Goal: Task Accomplishment & Management: Use online tool/utility

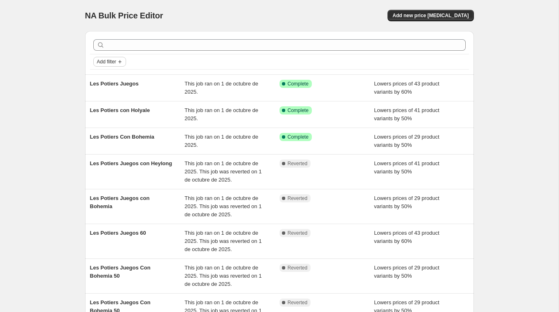
click at [115, 60] on span "Add filter" at bounding box center [106, 62] width 19 height 7
click at [112, 80] on span "Job status" at bounding box center [109, 78] width 24 height 6
click at [56, 101] on div "NA Bulk Price Editor. This page is ready NA Bulk Price Editor Add new price [ME…" at bounding box center [279, 239] width 558 height 479
click at [106, 60] on span "Add filter" at bounding box center [106, 62] width 19 height 7
click at [106, 76] on span "Job status" at bounding box center [109, 78] width 24 height 6
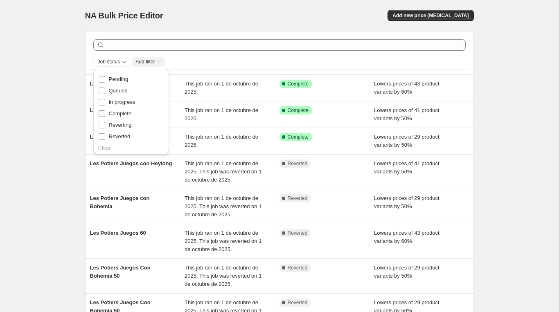
click at [104, 112] on input "Complete" at bounding box center [102, 113] width 7 height 7
click at [104, 65] on button "Add filter" at bounding box center [109, 62] width 33 height 10
click at [105, 77] on span "Job status" at bounding box center [109, 78] width 24 height 6
click at [102, 111] on input "Complete" at bounding box center [102, 113] width 7 height 7
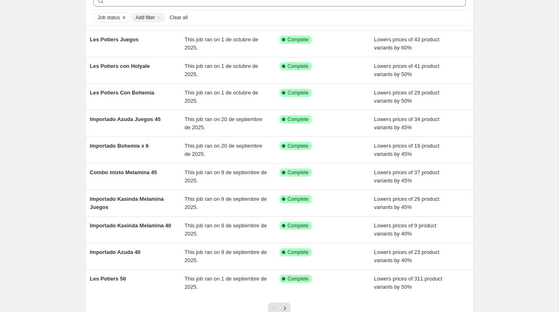
scroll to position [109, 0]
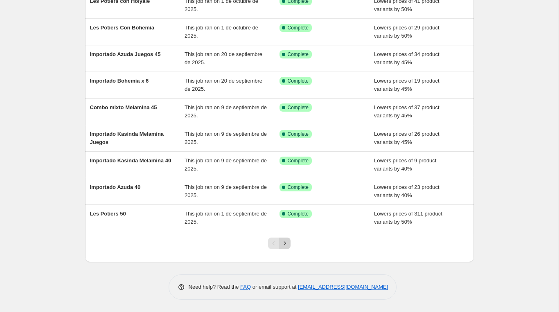
click at [287, 243] on icon "Next" at bounding box center [285, 243] width 8 height 8
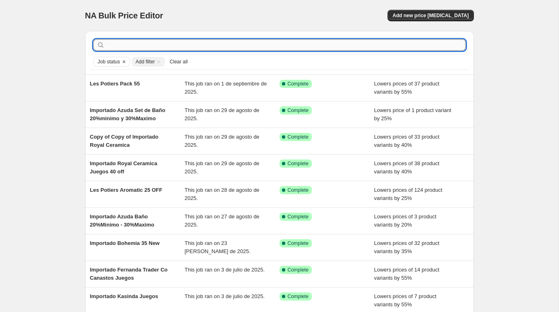
click at [203, 48] on input "text" at bounding box center [285, 44] width 359 height 11
type input "importado fernan"
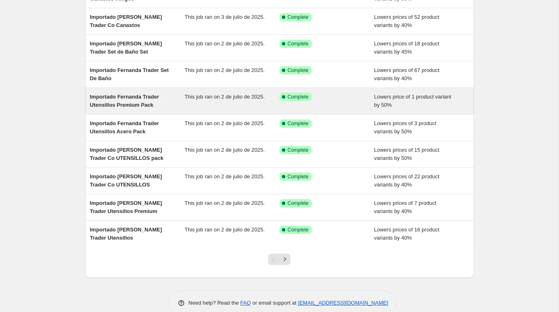
scroll to position [97, 0]
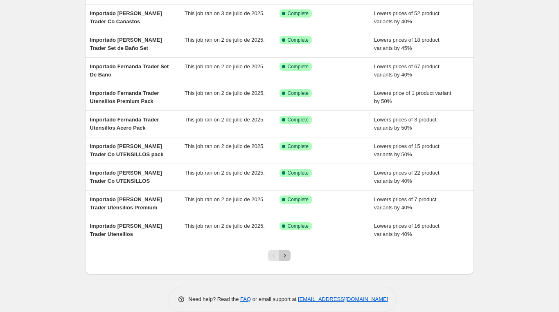
click at [285, 256] on icon "Next" at bounding box center [285, 256] width 8 height 8
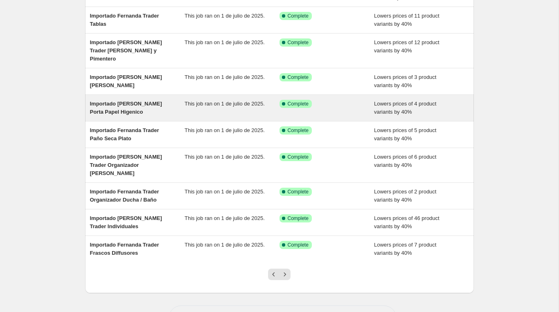
scroll to position [99, 0]
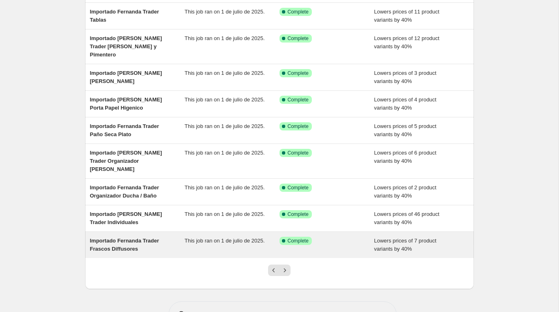
click at [135, 238] on span "Importado Fernanda Trader Frascos Diffusores" at bounding box center [124, 245] width 69 height 14
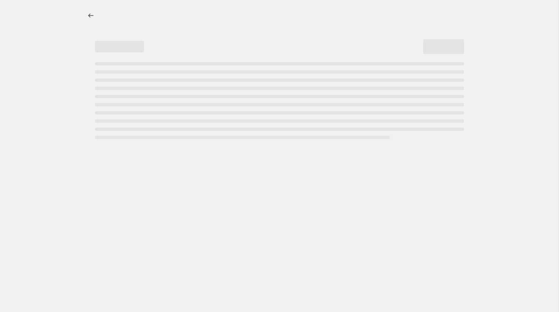
select select "percentage"
select select "vendor"
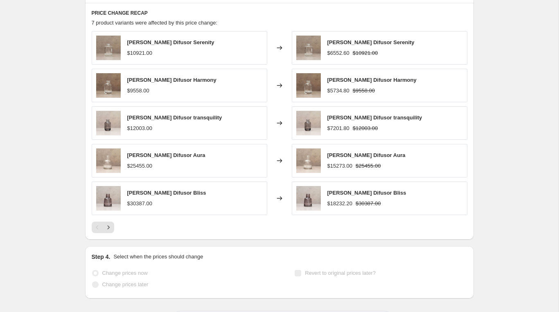
scroll to position [621, 0]
click at [111, 227] on icon "Next" at bounding box center [108, 227] width 8 height 8
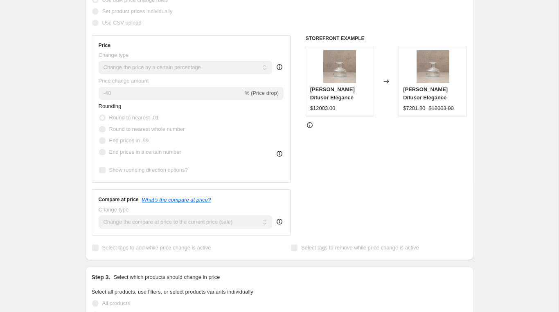
scroll to position [0, 0]
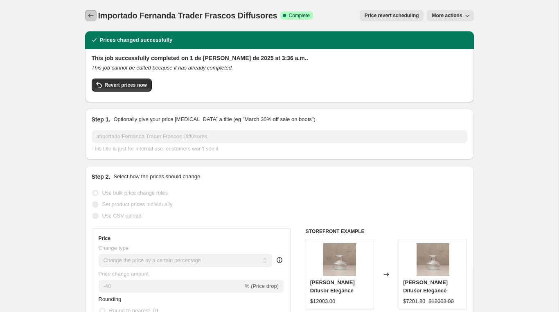
click at [88, 14] on icon "Price change jobs" at bounding box center [91, 15] width 8 height 8
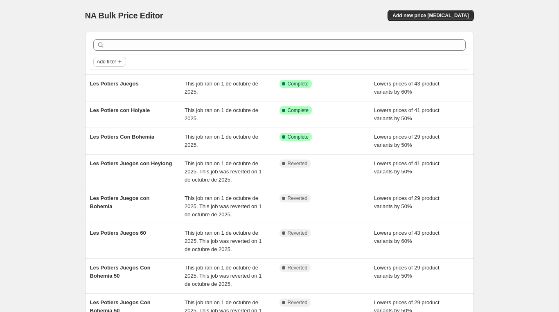
click at [113, 63] on span "Add filter" at bounding box center [106, 62] width 19 height 7
click at [115, 81] on span "Job status" at bounding box center [109, 78] width 24 height 8
click at [108, 109] on label "Complete" at bounding box center [115, 113] width 34 height 11
click at [105, 110] on input "Complete" at bounding box center [102, 113] width 7 height 7
checkbox input "true"
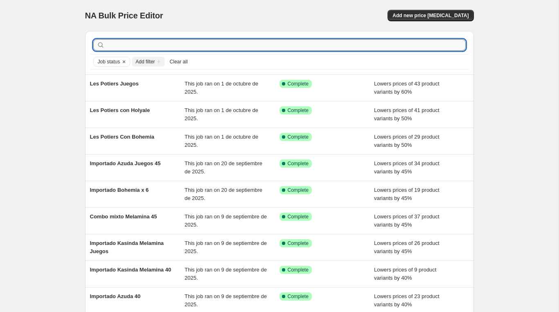
click at [165, 46] on input "text" at bounding box center [285, 44] width 359 height 11
type input "importado ferna"
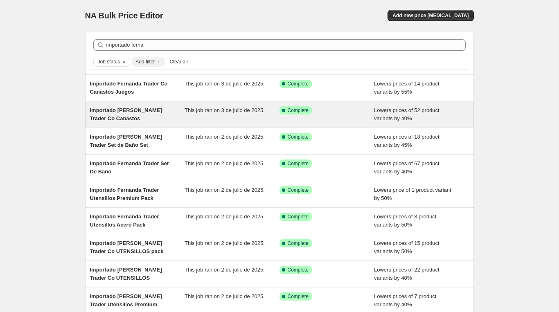
scroll to position [109, 0]
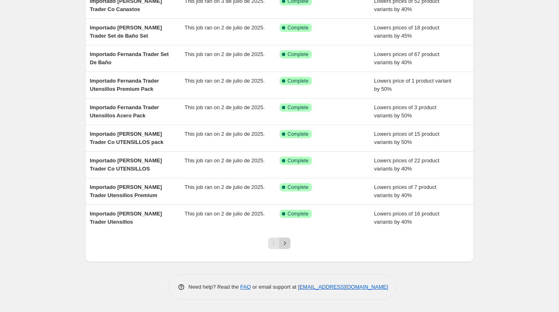
click at [286, 243] on icon "Next" at bounding box center [285, 243] width 8 height 8
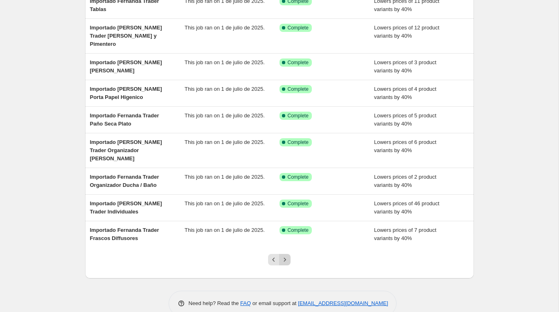
click at [283, 256] on icon "Next" at bounding box center [285, 260] width 8 height 8
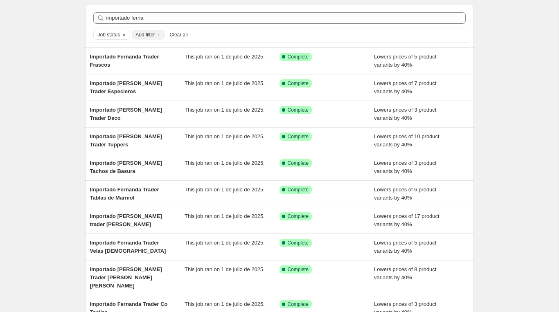
scroll to position [34, 0]
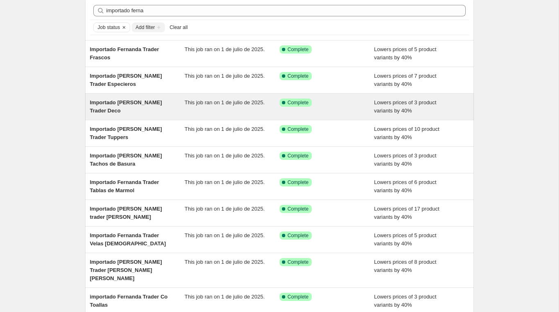
click at [144, 105] on span "Importado [PERSON_NAME] Trader Deco" at bounding box center [126, 106] width 72 height 14
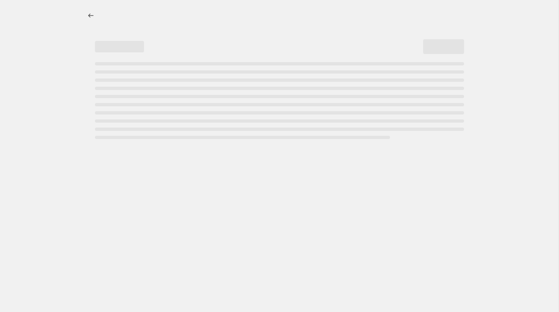
select select "percentage"
select select "vendor"
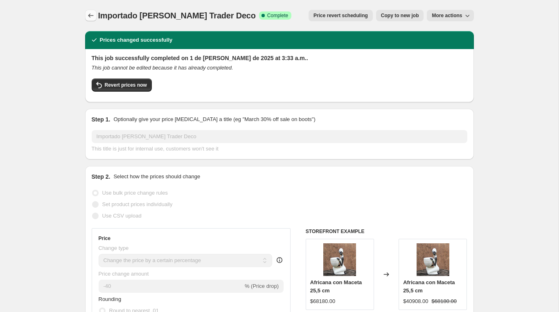
click at [92, 15] on icon "Price change jobs" at bounding box center [91, 15] width 8 height 8
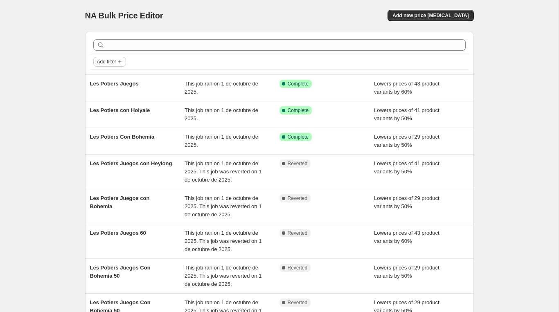
click at [102, 63] on span "Add filter" at bounding box center [106, 62] width 19 height 7
click at [106, 79] on span "Job status" at bounding box center [109, 78] width 24 height 6
click at [105, 113] on span at bounding box center [101, 113] width 7 height 7
click at [105, 113] on input "Complete" at bounding box center [102, 113] width 7 height 7
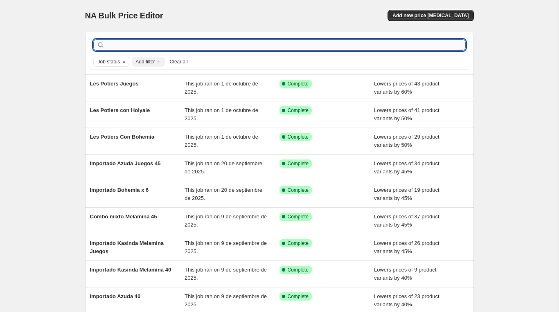
click at [124, 44] on input "text" at bounding box center [285, 44] width 359 height 11
type input "importado fern"
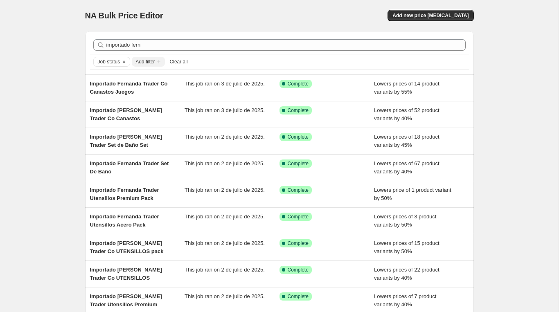
scroll to position [109, 0]
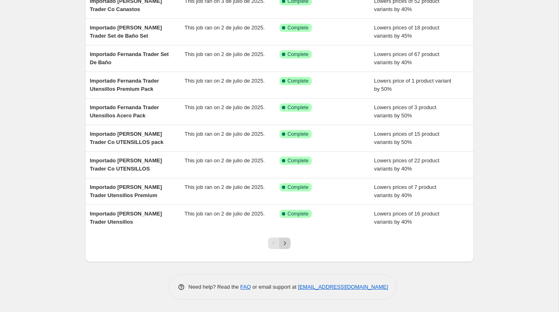
click at [288, 241] on icon "Next" at bounding box center [285, 243] width 8 height 8
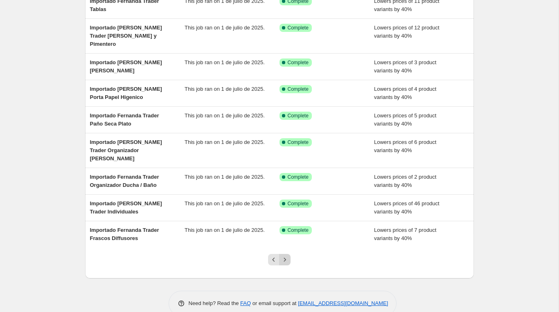
click at [288, 256] on icon "Next" at bounding box center [285, 260] width 8 height 8
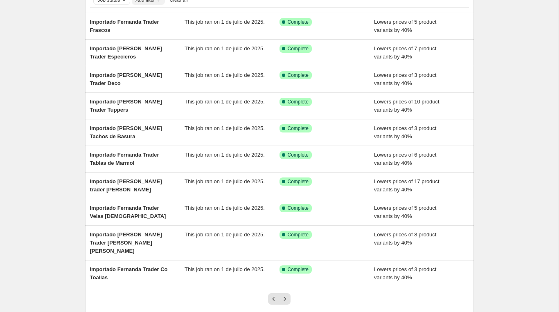
scroll to position [65, 0]
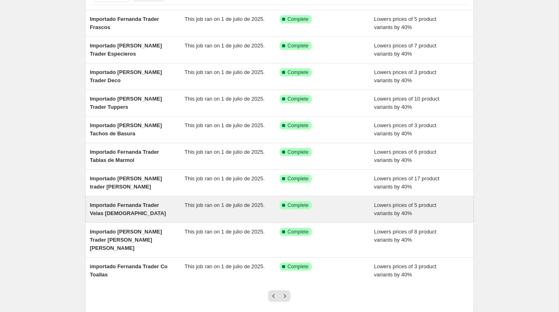
click at [134, 206] on span "Importado Fernanda Trader Velas [DEMOGRAPHIC_DATA]" at bounding box center [128, 209] width 76 height 14
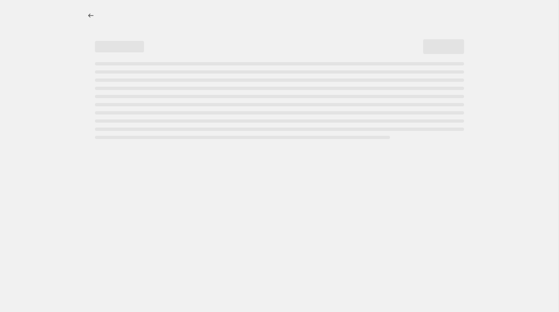
select select "percentage"
select select "vendor"
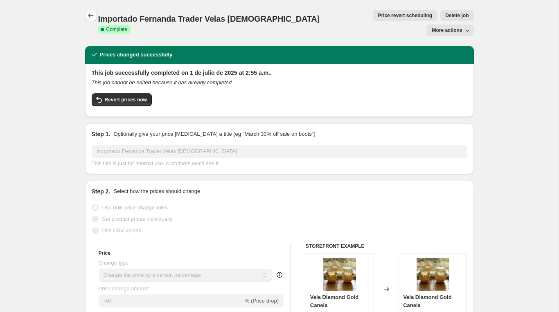
click at [92, 16] on icon "Price change jobs" at bounding box center [91, 15] width 8 height 8
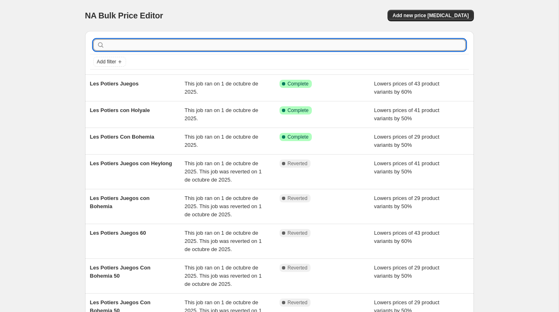
click at [134, 44] on input "text" at bounding box center [285, 44] width 359 height 11
type input "importado ferna"
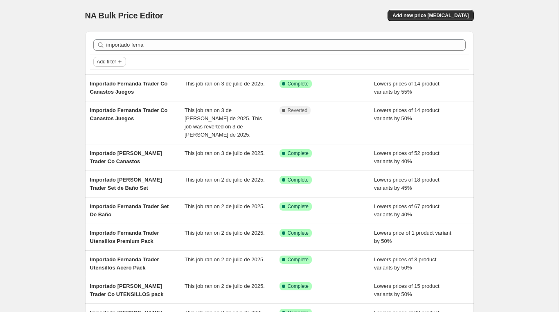
click at [112, 58] on button "Add filter" at bounding box center [109, 62] width 33 height 10
click at [111, 75] on span "Job status" at bounding box center [109, 78] width 24 height 6
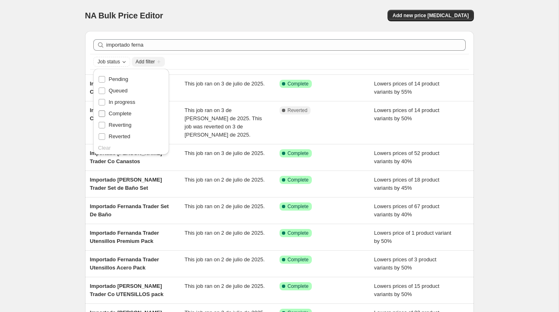
click at [107, 117] on label "Complete" at bounding box center [115, 113] width 34 height 11
click at [105, 117] on input "Complete" at bounding box center [102, 113] width 7 height 7
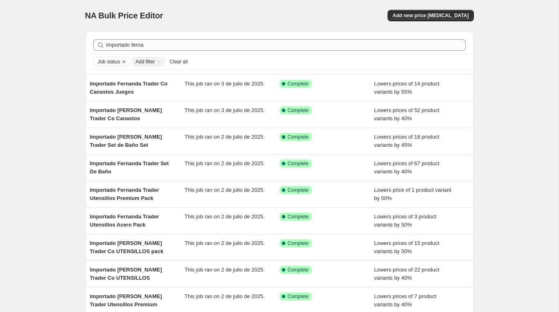
scroll to position [109, 0]
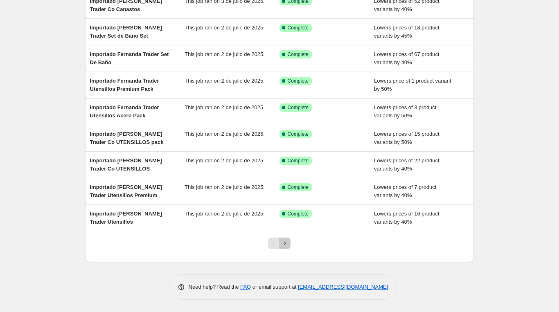
click at [283, 245] on icon "Next" at bounding box center [285, 243] width 8 height 8
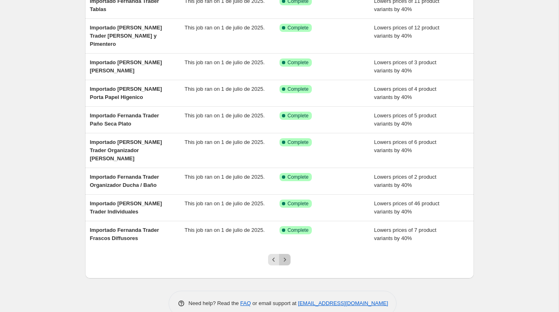
click at [288, 256] on icon "Next" at bounding box center [285, 260] width 8 height 8
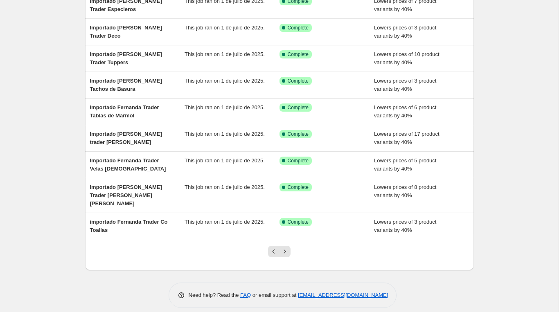
click at [288, 248] on icon "Next" at bounding box center [285, 252] width 8 height 8
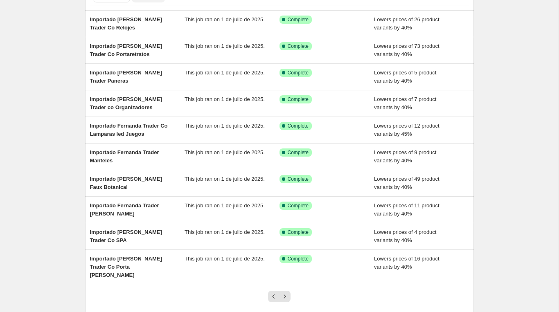
scroll to position [68, 0]
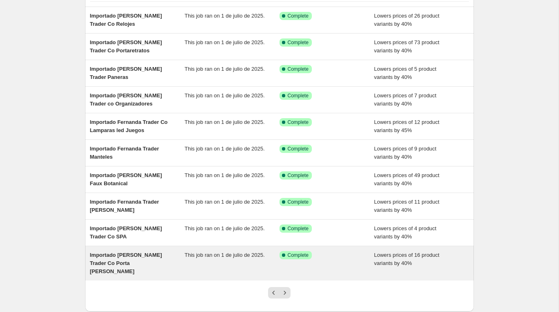
click at [133, 253] on span "Importado [PERSON_NAME] Trader Co Porta [PERSON_NAME]" at bounding box center [126, 263] width 72 height 23
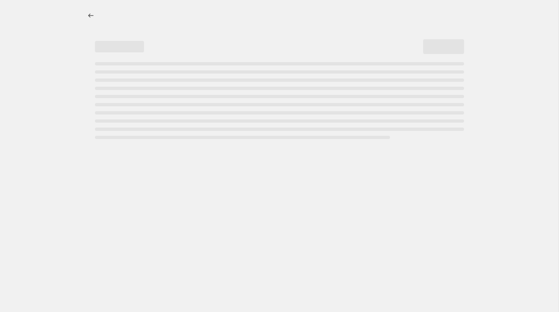
select select "percentage"
select select "vendor"
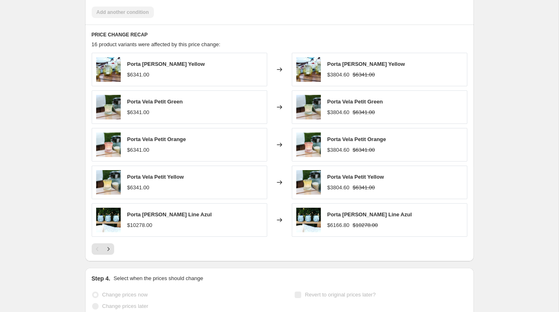
scroll to position [638, 0]
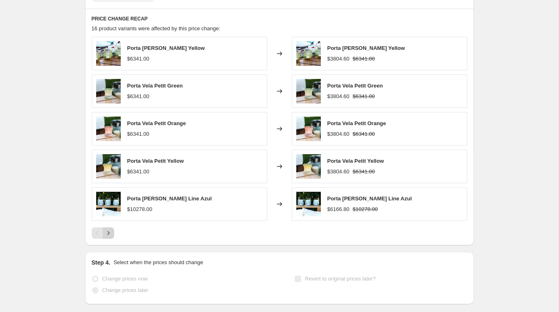
click at [107, 229] on icon "Next" at bounding box center [108, 233] width 8 height 8
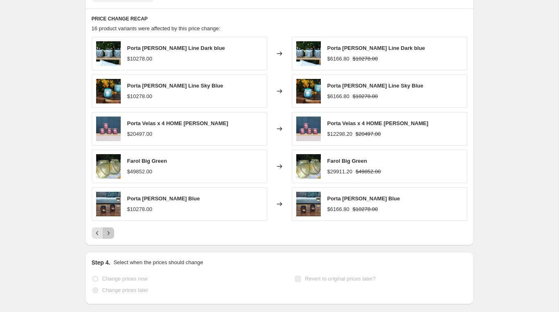
click at [107, 229] on icon "Next" at bounding box center [108, 233] width 8 height 8
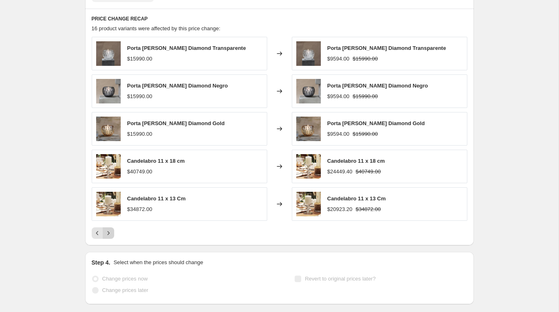
click at [107, 229] on icon "Next" at bounding box center [108, 233] width 8 height 8
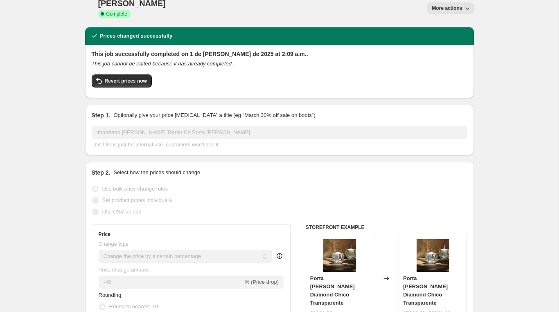
scroll to position [0, 0]
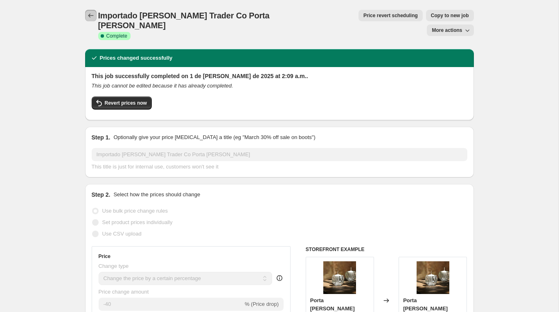
click at [92, 14] on icon "Price change jobs" at bounding box center [91, 15] width 8 height 8
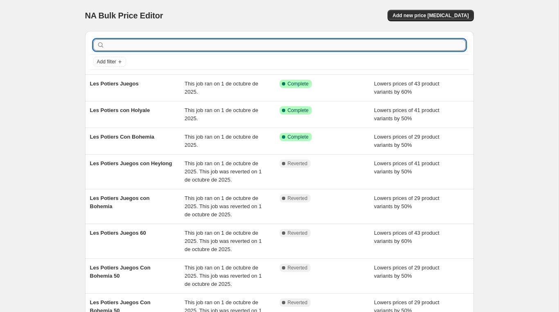
click at [126, 44] on input "text" at bounding box center [285, 44] width 359 height 11
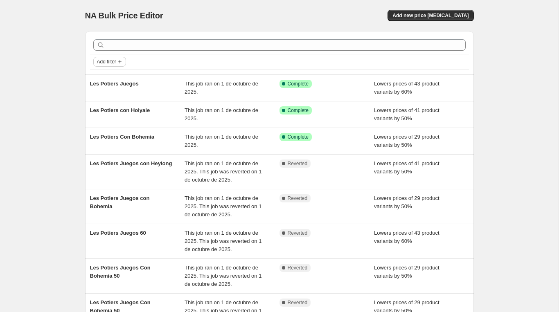
click at [113, 61] on span "Add filter" at bounding box center [106, 62] width 19 height 7
click at [113, 83] on button "Job status" at bounding box center [109, 77] width 29 height 13
click at [107, 115] on label "Complete" at bounding box center [115, 113] width 34 height 11
click at [105, 115] on input "Complete" at bounding box center [102, 113] width 7 height 7
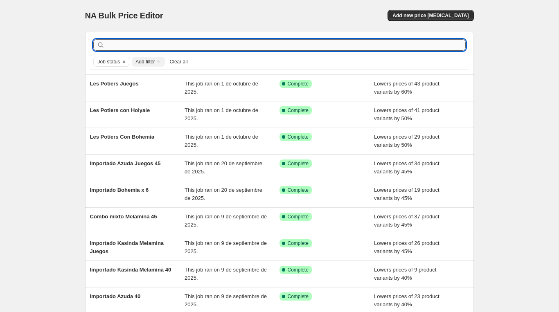
click at [141, 50] on input "text" at bounding box center [285, 44] width 359 height 11
type input "importado [PERSON_NAME]"
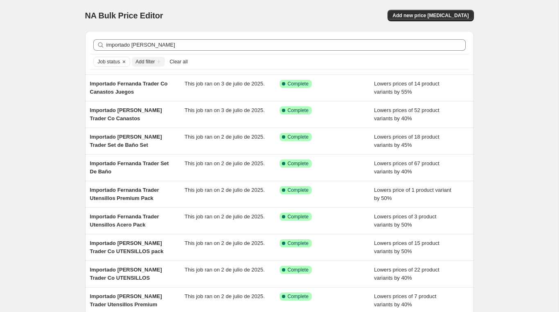
scroll to position [109, 0]
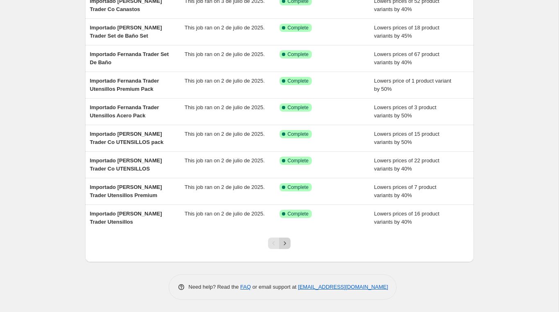
click at [286, 241] on icon "Next" at bounding box center [285, 243] width 8 height 8
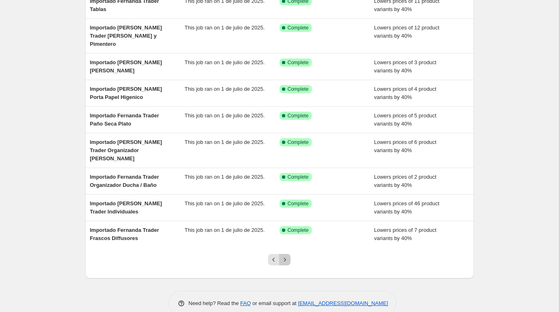
click at [286, 256] on icon "Next" at bounding box center [285, 260] width 8 height 8
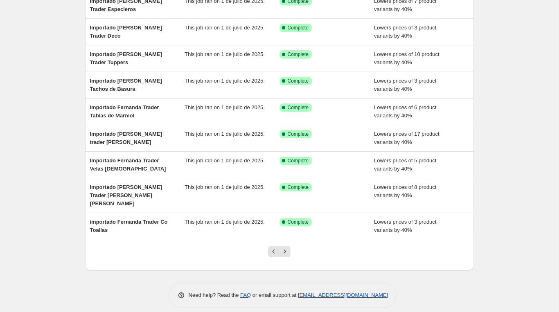
click at [286, 250] on div at bounding box center [279, 254] width 33 height 31
click at [286, 249] on button "Next" at bounding box center [284, 251] width 11 height 11
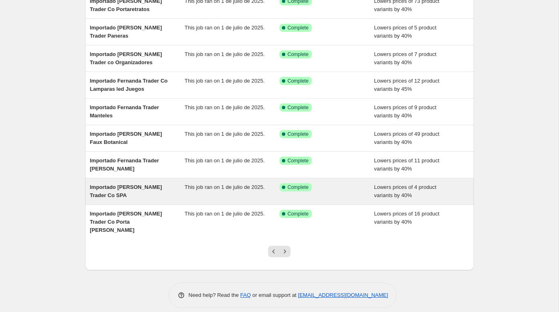
click at [141, 189] on span "Importado [PERSON_NAME] Trader Co SPA" at bounding box center [126, 191] width 72 height 14
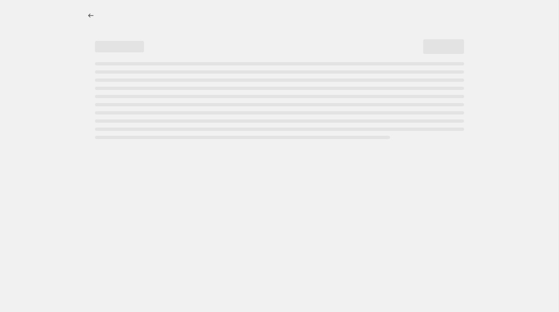
select select "percentage"
select select "vendor"
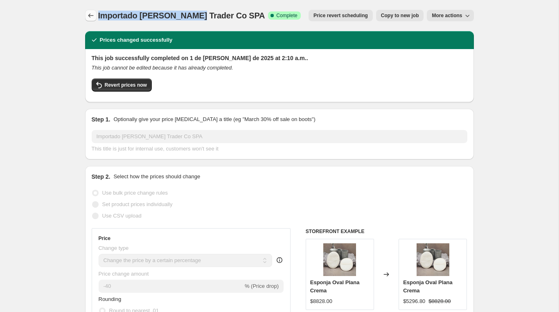
drag, startPoint x: 193, startPoint y: 16, endPoint x: 94, endPoint y: 16, distance: 98.6
click at [94, 16] on div "Importado [PERSON_NAME] Trader Co SPA Success Complete Complete Price revert sc…" at bounding box center [279, 15] width 389 height 11
copy span "Importado [PERSON_NAME]"
click at [87, 16] on icon "Price change jobs" at bounding box center [91, 15] width 8 height 8
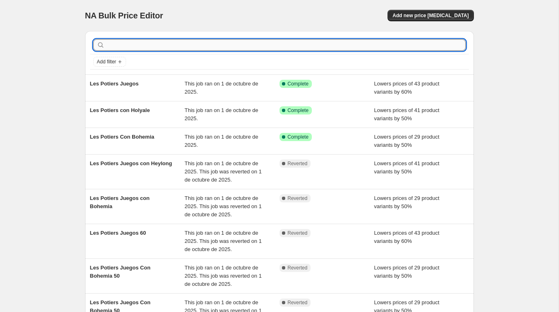
click at [125, 48] on input "text" at bounding box center [285, 44] width 359 height 11
paste input "Importado [PERSON_NAME]"
type input "Importado [PERSON_NAME]"
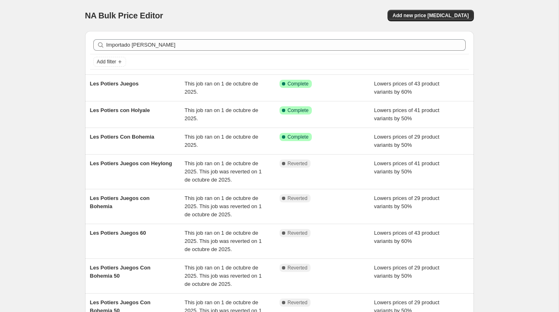
click at [125, 56] on div "Add filter" at bounding box center [279, 61] width 379 height 15
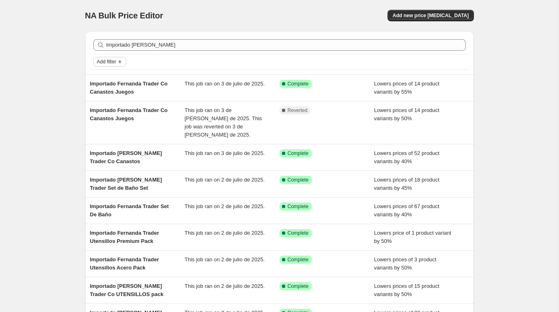
click at [123, 59] on icon "Add filter" at bounding box center [120, 62] width 7 height 7
click at [119, 78] on span "Job status" at bounding box center [109, 78] width 24 height 6
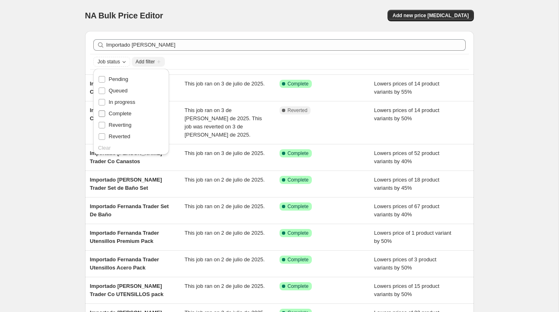
click at [117, 112] on span "Complete" at bounding box center [120, 113] width 23 height 6
click at [105, 112] on input "Complete" at bounding box center [102, 113] width 7 height 7
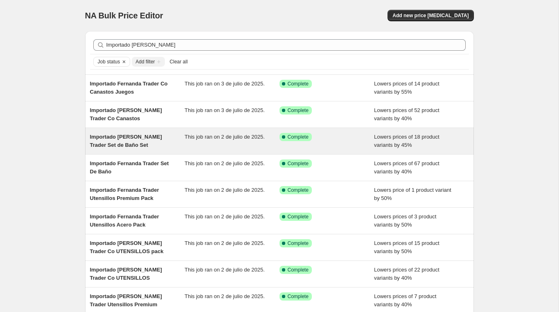
scroll to position [109, 0]
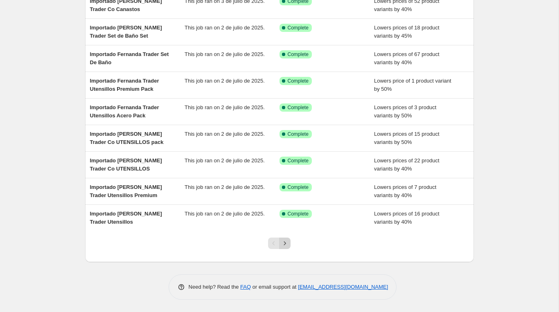
click at [285, 245] on icon "Next" at bounding box center [285, 243] width 8 height 8
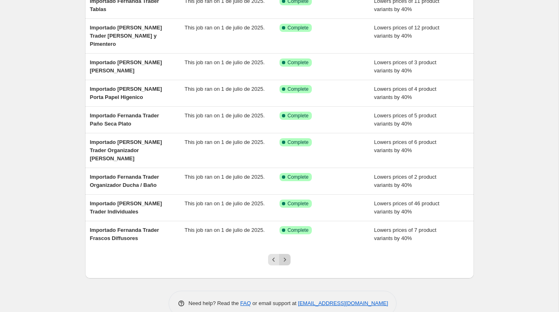
click at [286, 254] on button "Next" at bounding box center [284, 259] width 11 height 11
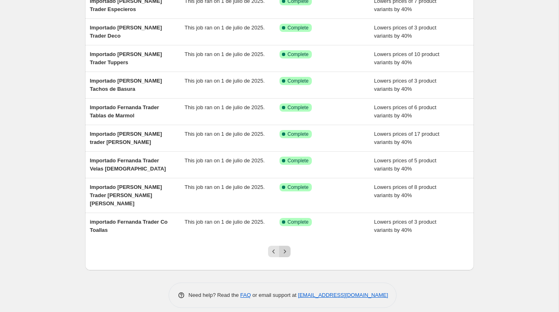
click at [284, 250] on icon "Next" at bounding box center [285, 252] width 2 height 4
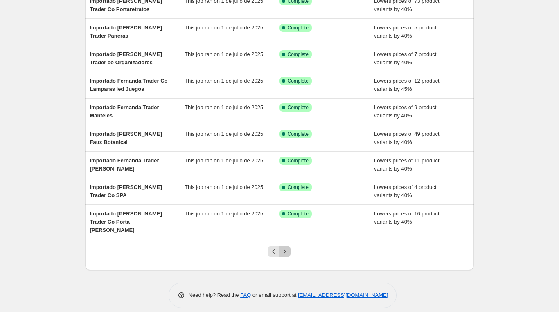
click at [284, 250] on icon "Next" at bounding box center [285, 252] width 2 height 4
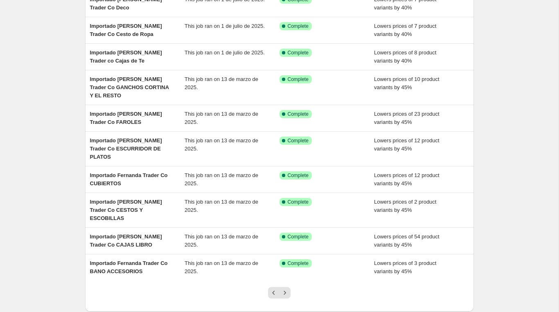
scroll to position [86, 0]
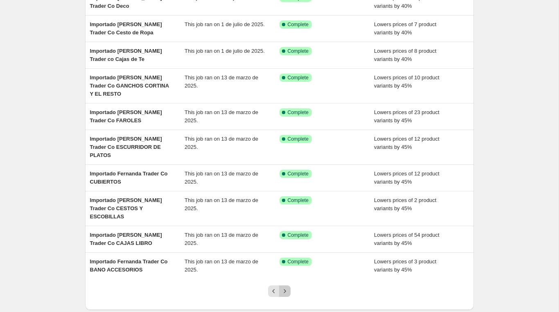
click at [287, 287] on icon "Next" at bounding box center [285, 291] width 8 height 8
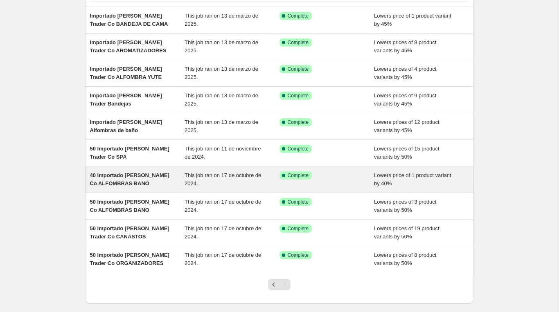
scroll to position [69, 0]
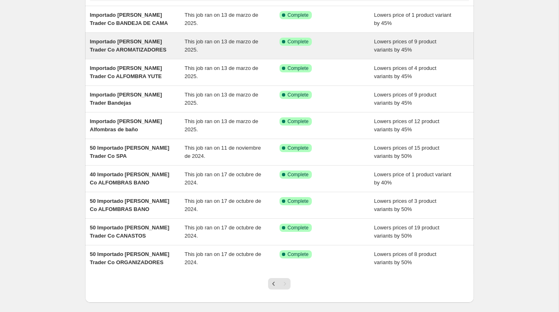
click at [135, 50] on span "Importado [PERSON_NAME] Trader Co AROMATIZADORES" at bounding box center [128, 45] width 77 height 14
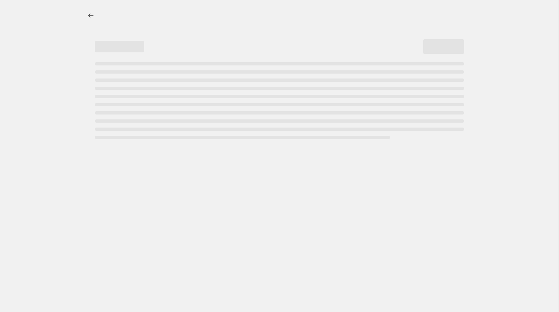
select select "percentage"
select select "vendor"
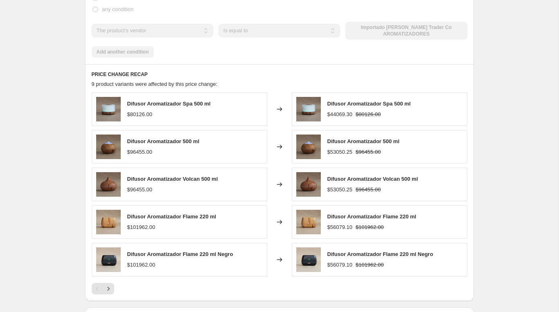
scroll to position [581, 0]
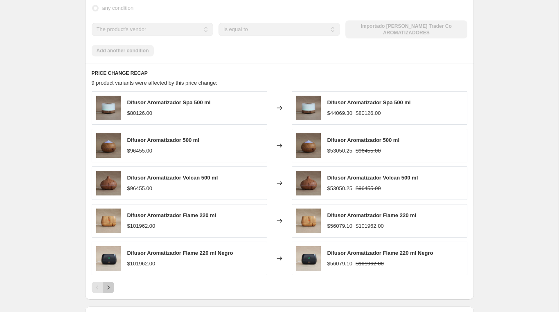
click at [110, 284] on icon "Next" at bounding box center [108, 288] width 8 height 8
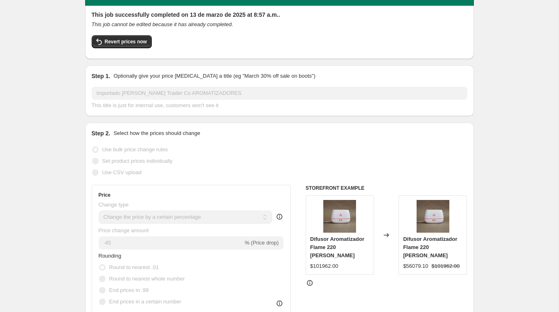
scroll to position [0, 0]
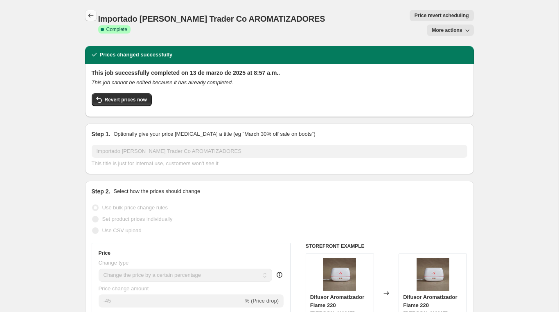
click at [89, 16] on icon "Price change jobs" at bounding box center [90, 16] width 5 height 4
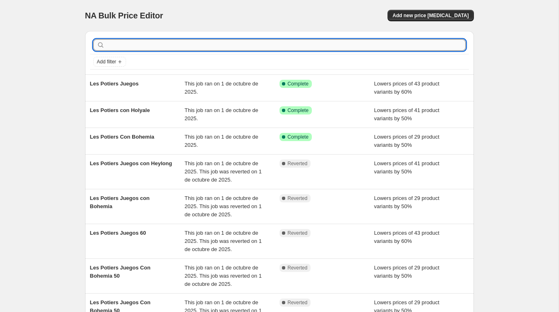
click at [152, 45] on input "text" at bounding box center [285, 44] width 359 height 11
type input "importado"
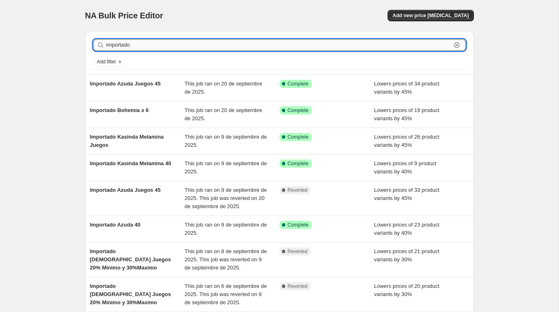
click at [154, 48] on input "importado" at bounding box center [278, 44] width 344 height 11
type input "i"
type input "[PERSON_NAME]"
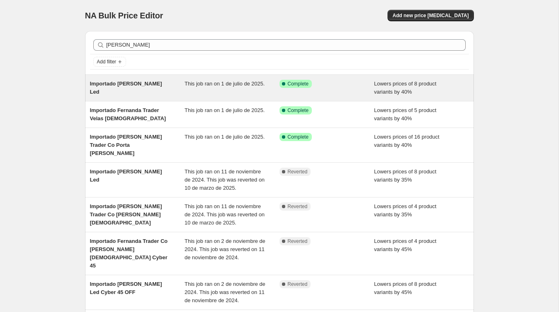
click at [153, 84] on span "Importado [PERSON_NAME] Led" at bounding box center [126, 88] width 72 height 14
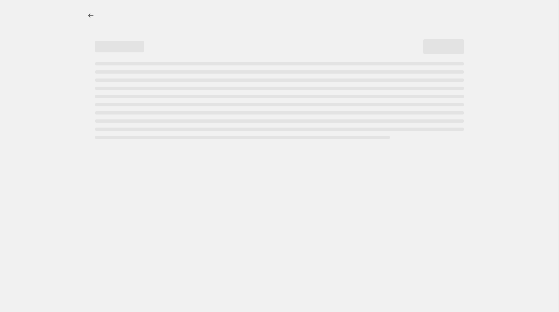
select select "percentage"
select select "vendor"
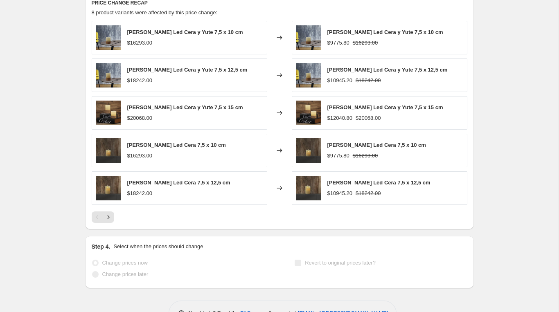
scroll to position [657, 0]
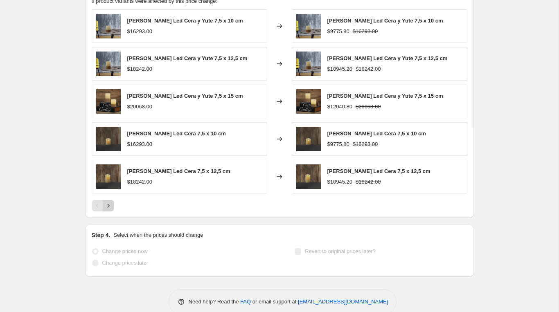
click at [108, 202] on icon "Next" at bounding box center [108, 206] width 8 height 8
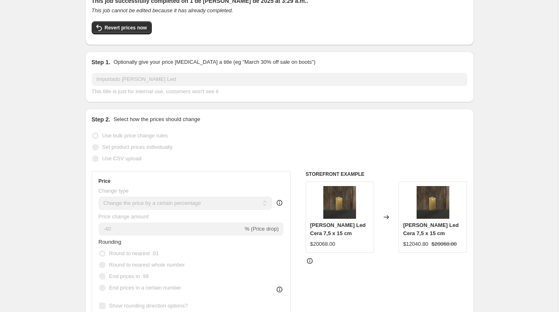
scroll to position [0, 0]
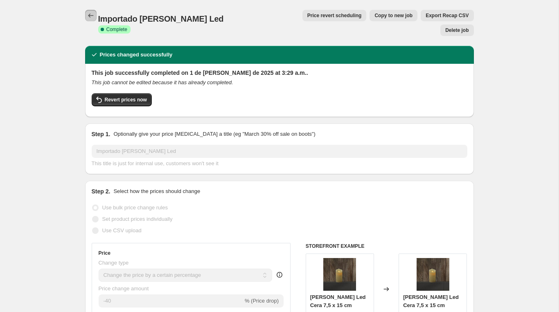
click at [90, 16] on icon "Price change jobs" at bounding box center [90, 16] width 5 height 4
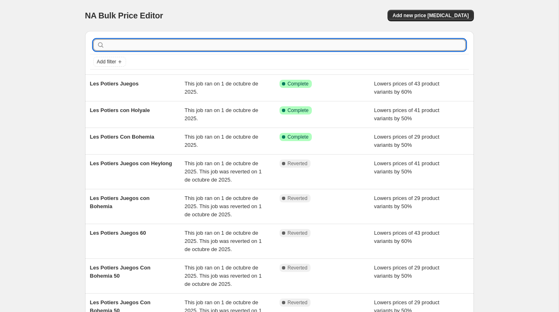
click at [132, 42] on input "text" at bounding box center [285, 44] width 359 height 11
type input "[PERSON_NAME]"
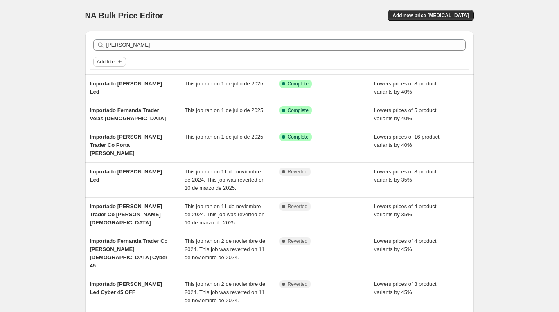
click at [113, 64] on span "Add filter" at bounding box center [106, 62] width 19 height 7
click at [112, 79] on span "Job status" at bounding box center [109, 78] width 24 height 6
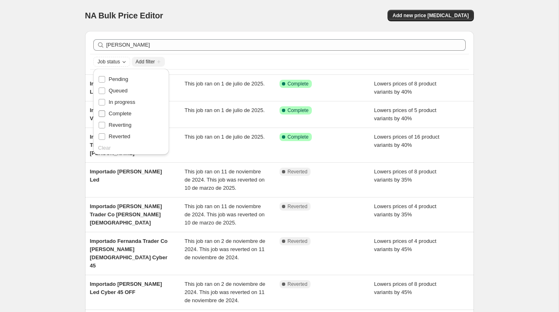
click at [107, 115] on label "Complete" at bounding box center [115, 113] width 34 height 11
click at [105, 115] on input "Complete" at bounding box center [102, 113] width 7 height 7
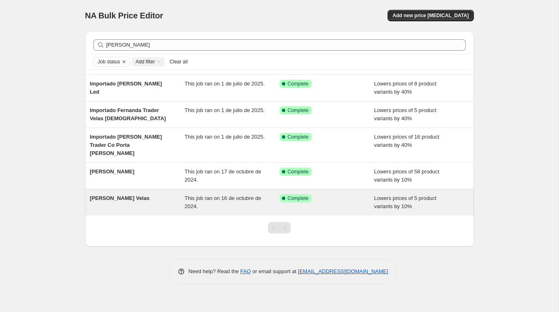
click at [122, 195] on span "[PERSON_NAME] Velas" at bounding box center [120, 198] width 60 height 6
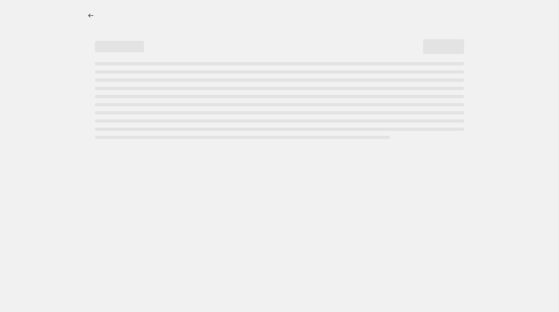
select select "percentage"
select select "collection"
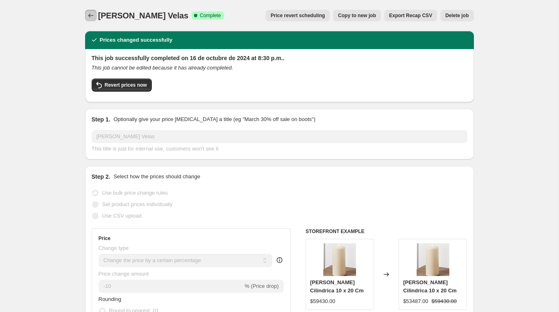
click at [91, 15] on icon "Price change jobs" at bounding box center [91, 15] width 8 height 8
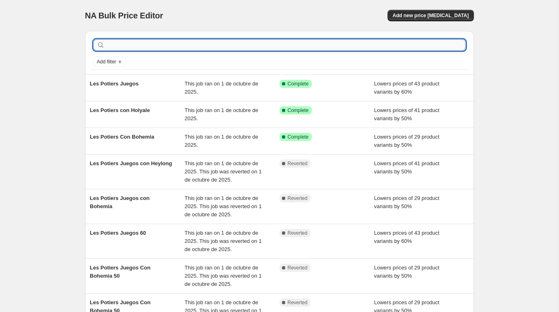
click at [108, 44] on input "text" at bounding box center [285, 44] width 359 height 11
type input "[PERSON_NAME]"
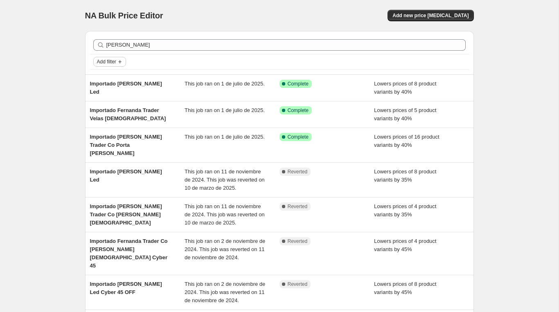
click at [106, 64] on span "Add filter" at bounding box center [106, 62] width 19 height 7
click at [106, 77] on span "Job status" at bounding box center [109, 78] width 24 height 6
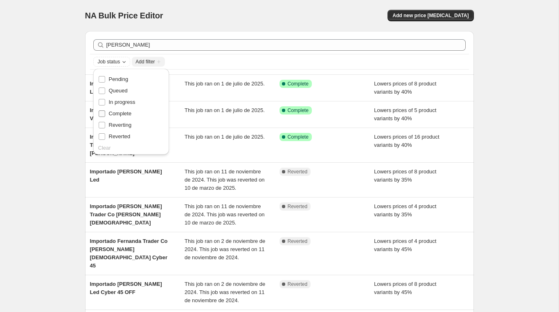
click at [101, 109] on label "Complete" at bounding box center [115, 113] width 34 height 11
click at [101, 110] on input "Complete" at bounding box center [102, 113] width 7 height 7
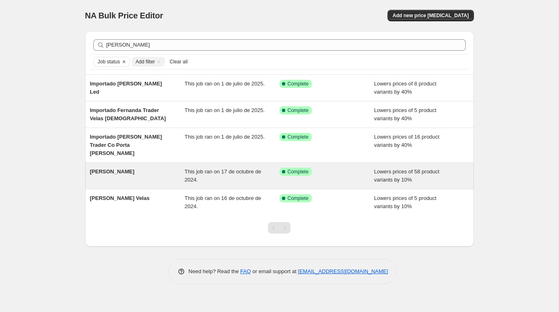
click at [117, 168] on div "[PERSON_NAME]" at bounding box center [137, 176] width 95 height 16
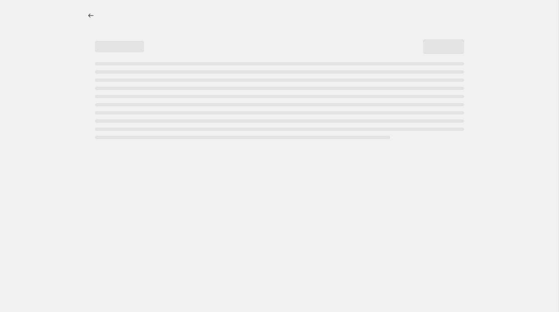
select select "percentage"
select select "vendor"
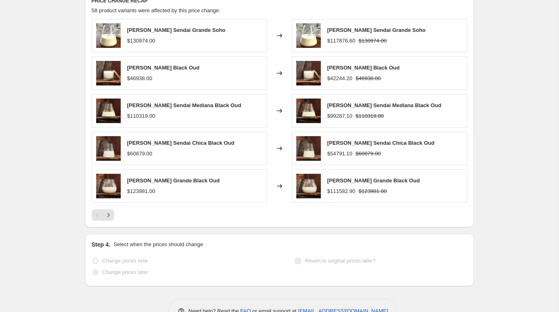
scroll to position [656, 0]
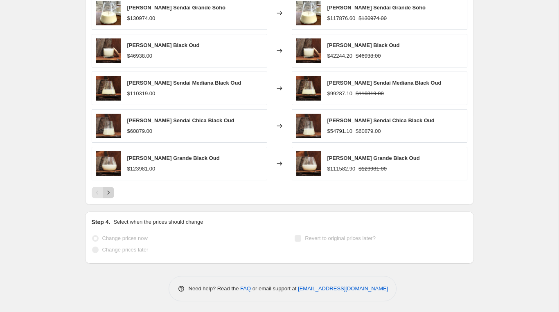
click at [108, 193] on icon "Next" at bounding box center [108, 193] width 8 height 8
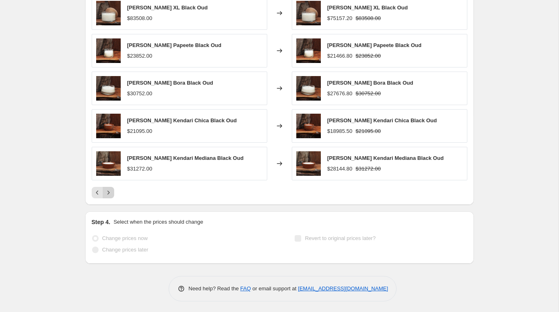
click at [108, 193] on icon "Next" at bounding box center [108, 193] width 8 height 8
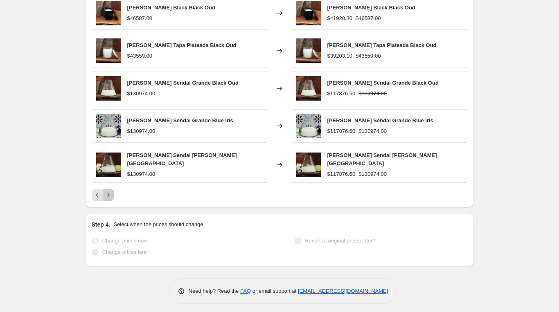
click at [108, 193] on icon "Next" at bounding box center [108, 195] width 8 height 8
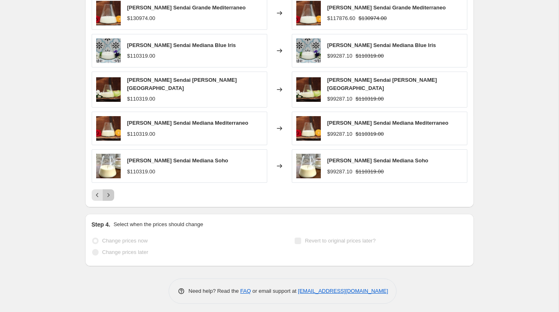
click at [108, 193] on icon "Next" at bounding box center [108, 195] width 8 height 8
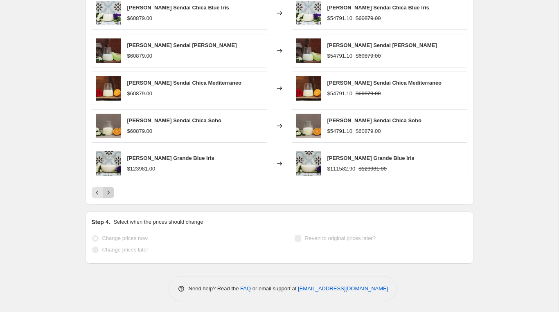
click at [108, 193] on icon "Next" at bounding box center [108, 193] width 8 height 8
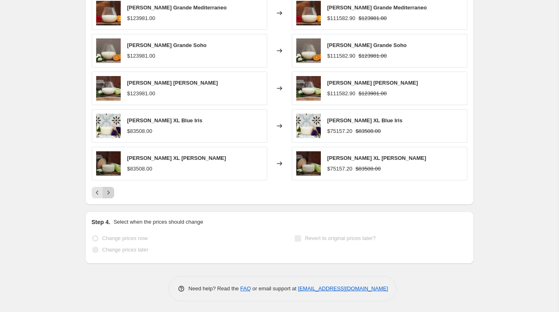
click at [108, 193] on icon "Next" at bounding box center [108, 193] width 8 height 8
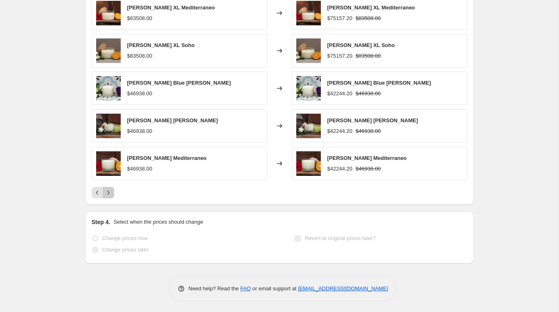
click at [108, 193] on icon "Next" at bounding box center [108, 193] width 8 height 8
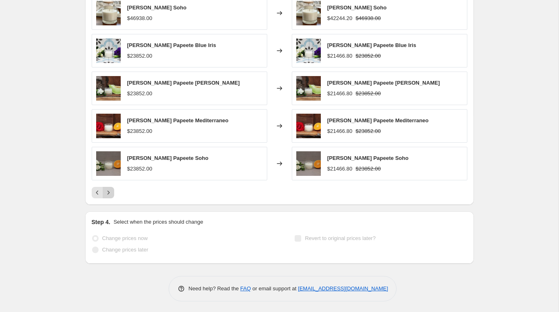
click at [108, 193] on icon "Next" at bounding box center [108, 193] width 8 height 8
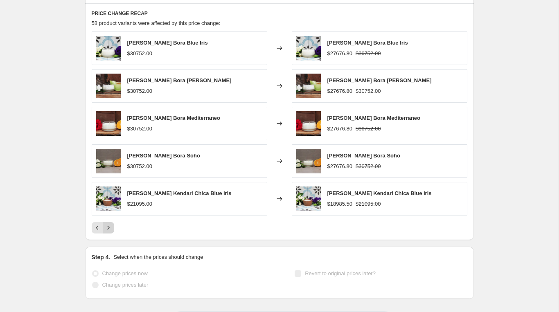
scroll to position [624, 0]
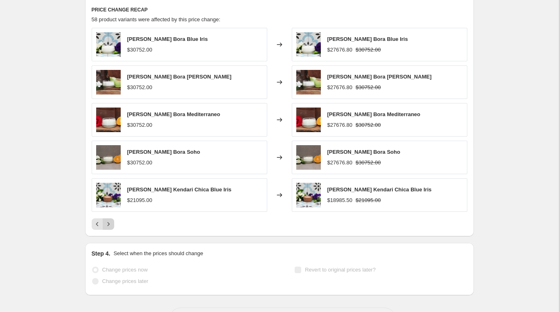
click at [109, 220] on icon "Next" at bounding box center [108, 224] width 8 height 8
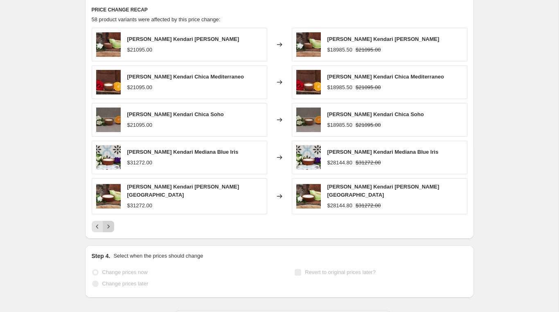
click at [109, 223] on icon "Next" at bounding box center [108, 227] width 8 height 8
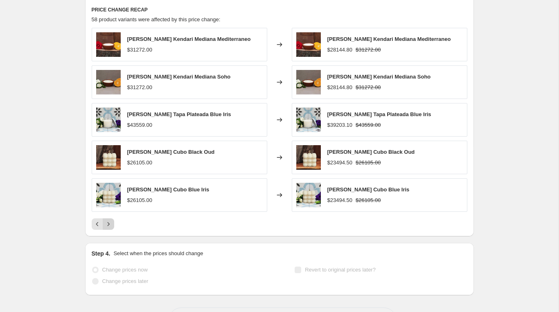
click at [109, 220] on button "Next" at bounding box center [108, 223] width 11 height 11
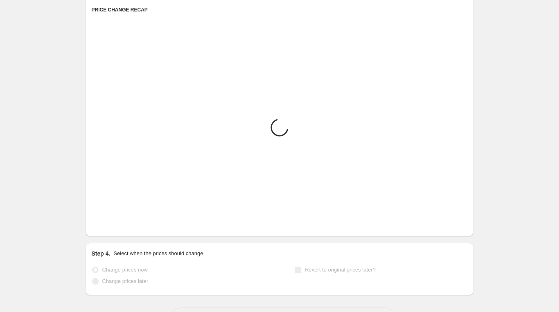
scroll to position [582, 0]
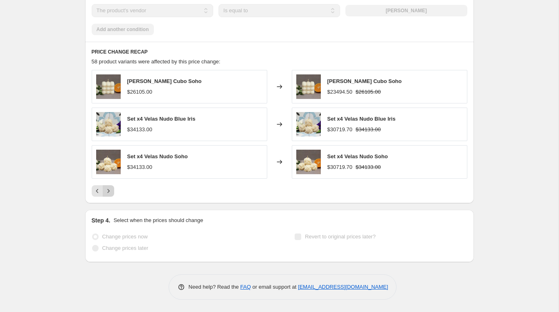
click at [109, 220] on h2 "Step 4." at bounding box center [101, 220] width 19 height 8
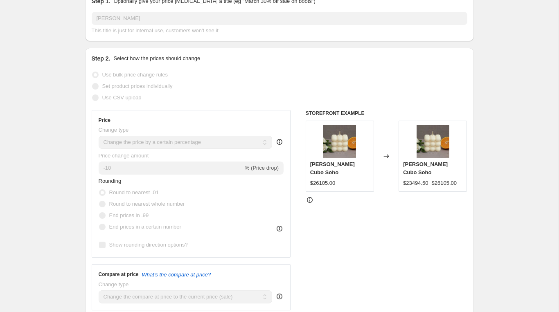
scroll to position [0, 0]
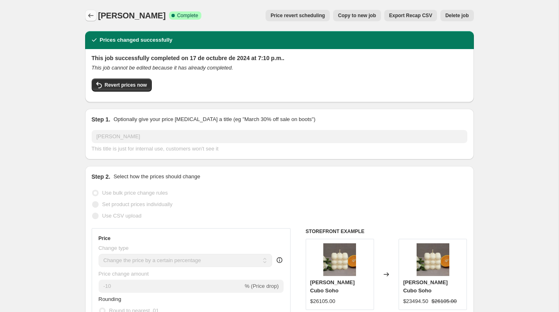
click at [92, 19] on icon "Price change jobs" at bounding box center [91, 15] width 8 height 8
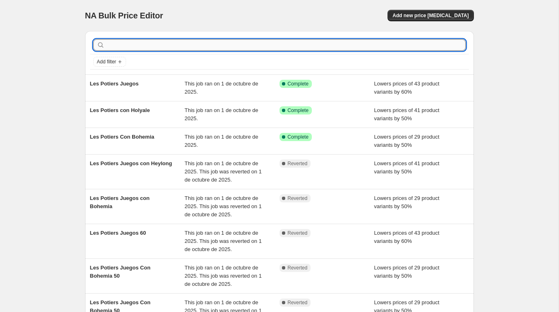
click at [127, 43] on input "text" at bounding box center [285, 44] width 359 height 11
type input "fragan"
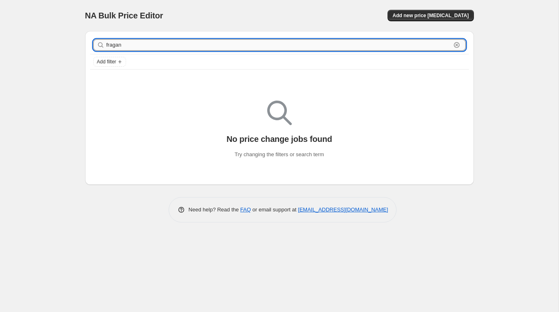
click at [123, 44] on input "fragan" at bounding box center [278, 44] width 344 height 11
type input "frag"
click at [120, 47] on input "frag" at bounding box center [278, 44] width 344 height 11
type input "f"
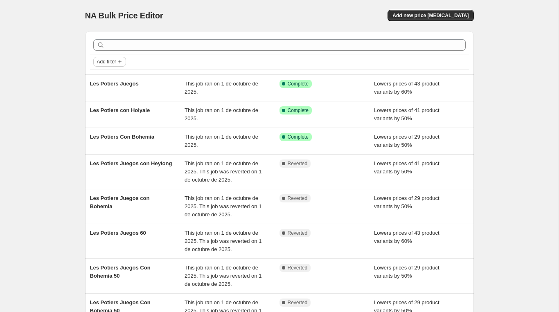
click at [99, 64] on span "Add filter" at bounding box center [106, 62] width 19 height 7
click at [101, 76] on span "Job status" at bounding box center [109, 78] width 24 height 6
click at [101, 115] on input "Complete" at bounding box center [102, 113] width 7 height 7
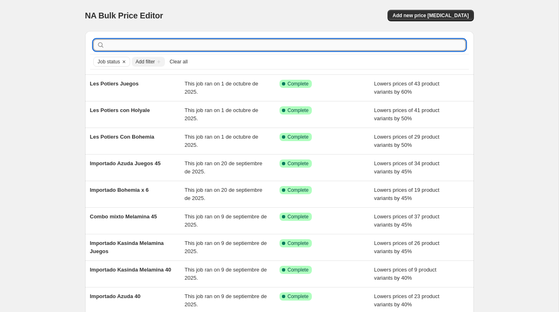
click at [144, 45] on input "text" at bounding box center [285, 44] width 359 height 11
type input "g"
type input "f"
click at [137, 44] on input "a" at bounding box center [278, 44] width 344 height 11
type input "aroma"
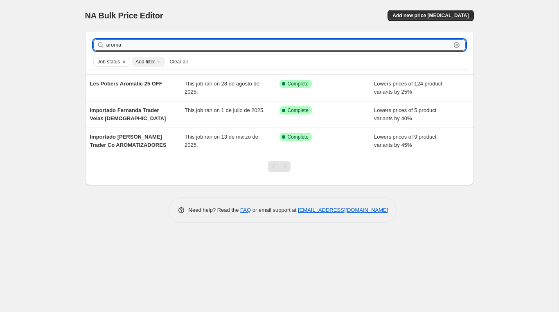
click at [184, 47] on input "aroma" at bounding box center [278, 44] width 344 height 11
type input "velon"
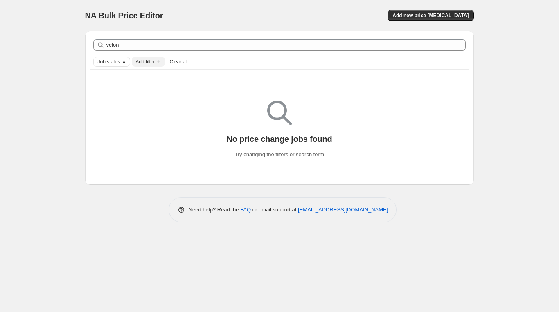
click at [127, 61] on icon "Clear" at bounding box center [124, 62] width 7 height 7
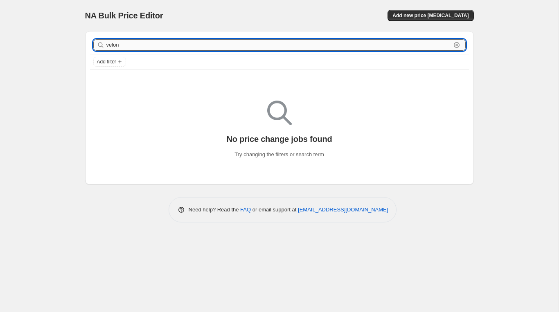
click at [137, 47] on input "velon" at bounding box center [278, 44] width 344 height 11
type input "importado fern"
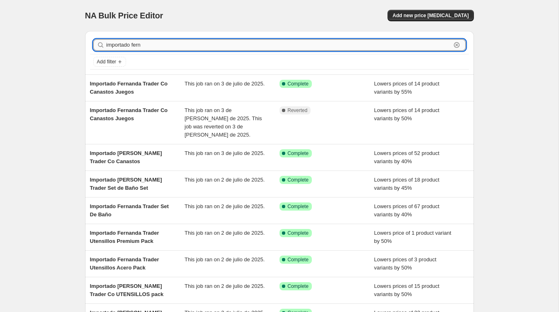
click at [149, 47] on input "importado fern" at bounding box center [278, 44] width 344 height 11
click at [154, 45] on input "importado fern" at bounding box center [278, 44] width 344 height 11
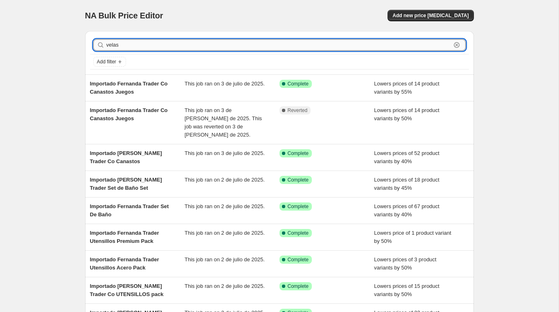
type input "velas"
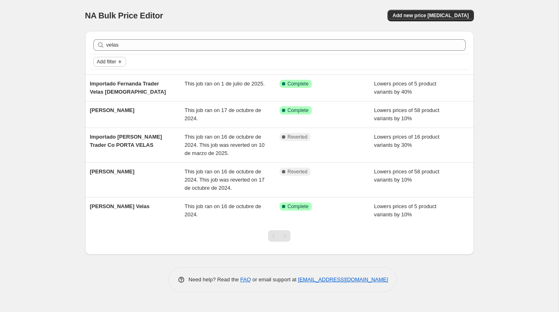
click at [102, 63] on span "Add filter" at bounding box center [106, 62] width 19 height 7
click at [103, 77] on span "Job status" at bounding box center [109, 78] width 24 height 6
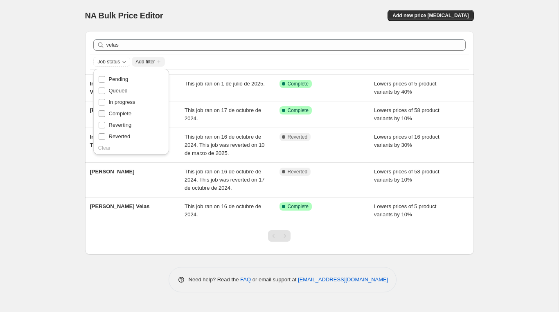
click at [99, 112] on input "Complete" at bounding box center [102, 113] width 7 height 7
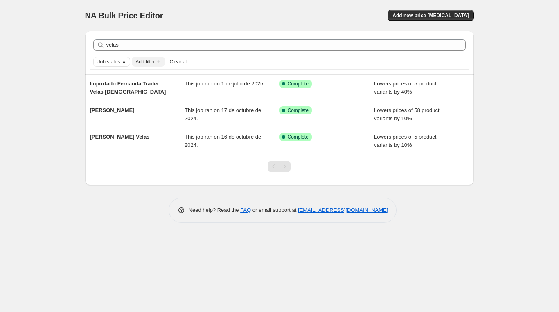
click at [127, 62] on icon "Clear" at bounding box center [124, 62] width 7 height 7
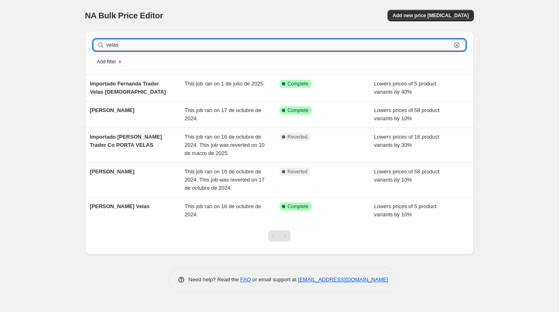
click at [126, 47] on input "velas" at bounding box center [278, 44] width 344 height 11
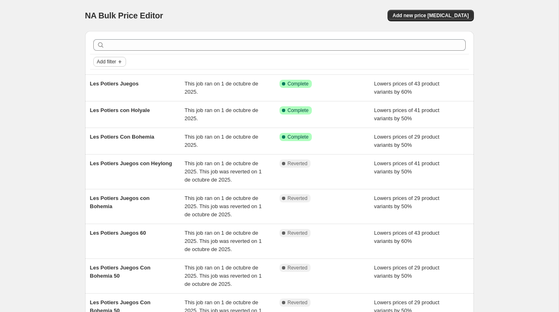
click at [122, 65] on button "Add filter" at bounding box center [109, 62] width 33 height 10
click at [120, 80] on span "Job status" at bounding box center [109, 78] width 24 height 6
click at [115, 113] on span "Complete" at bounding box center [120, 113] width 23 height 6
click at [105, 113] on input "Complete" at bounding box center [102, 113] width 7 height 7
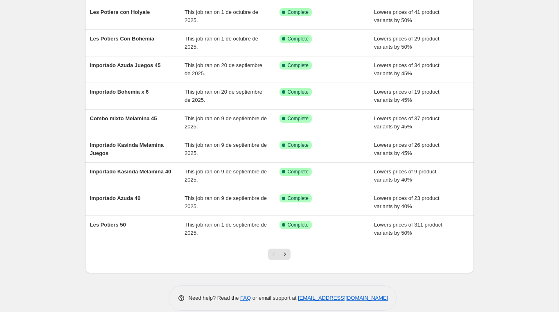
scroll to position [99, 0]
click at [285, 252] on icon "Next" at bounding box center [285, 254] width 8 height 8
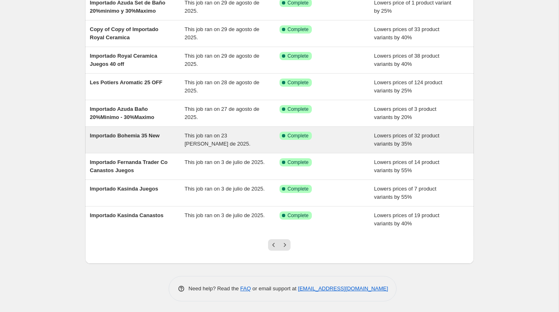
scroll to position [109, 0]
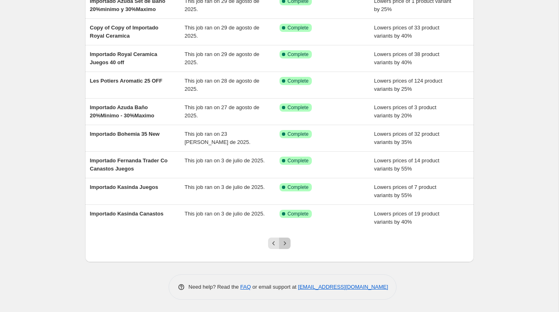
click at [287, 241] on icon "Next" at bounding box center [285, 243] width 8 height 8
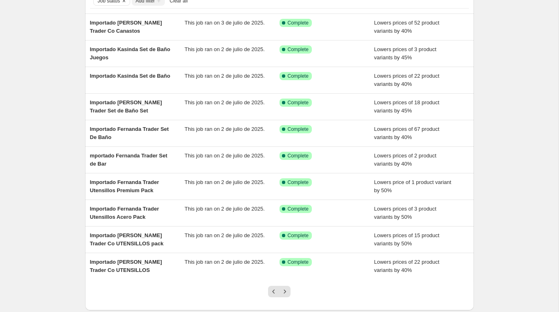
scroll to position [65, 0]
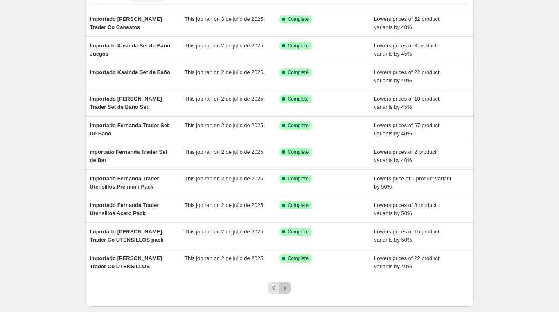
click at [285, 287] on icon "Next" at bounding box center [285, 288] width 8 height 8
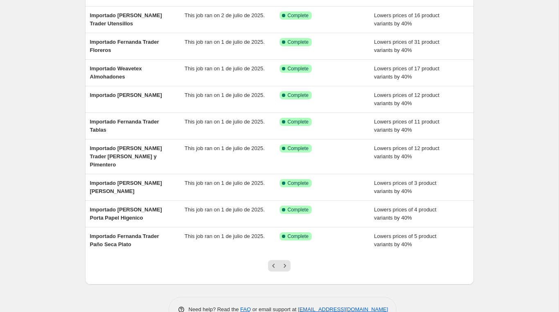
scroll to position [109, 0]
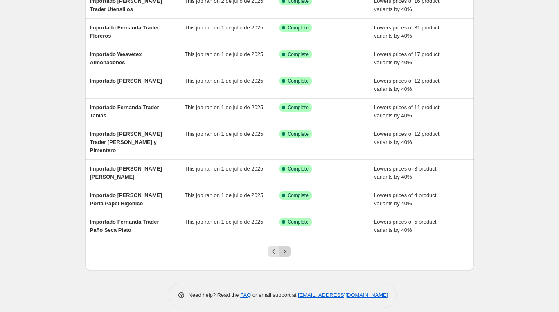
click at [286, 248] on icon "Next" at bounding box center [285, 252] width 8 height 8
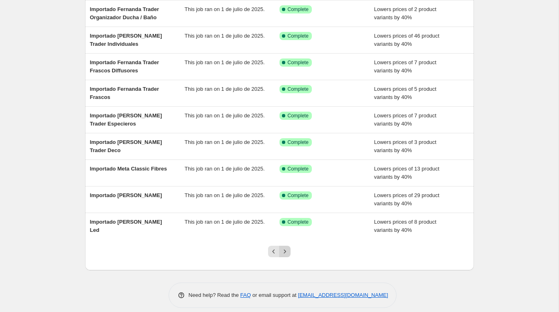
click at [286, 248] on icon "Next" at bounding box center [285, 252] width 8 height 8
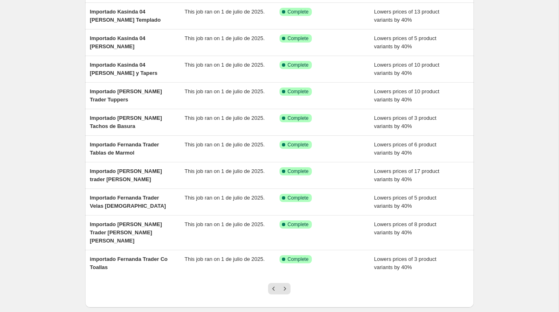
scroll to position [78, 0]
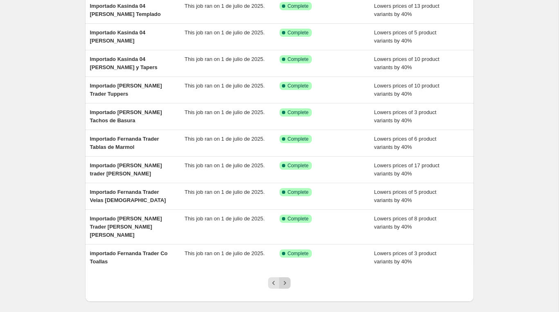
click at [286, 279] on icon "Next" at bounding box center [285, 283] width 8 height 8
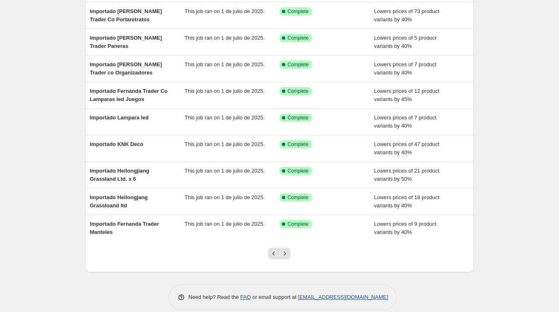
scroll to position [109, 0]
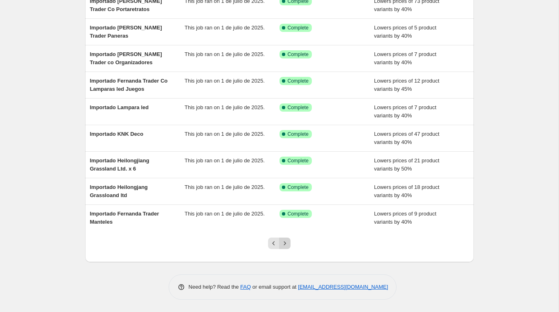
click at [285, 246] on icon "Next" at bounding box center [285, 243] width 8 height 8
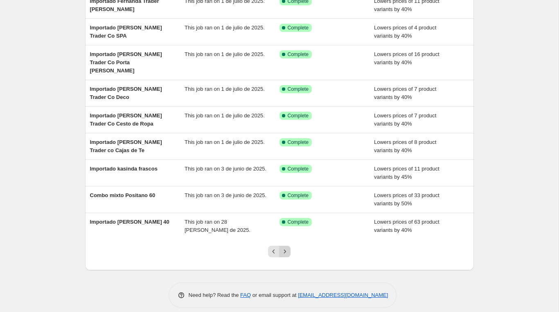
click at [286, 248] on icon "Next" at bounding box center [285, 252] width 8 height 8
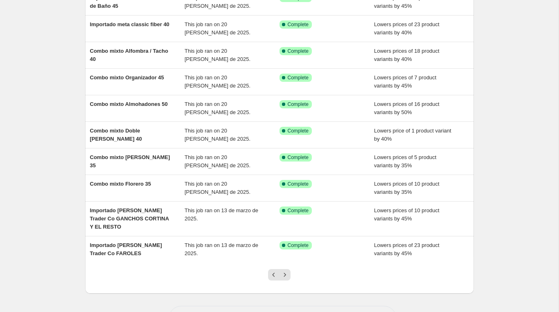
scroll to position [87, 0]
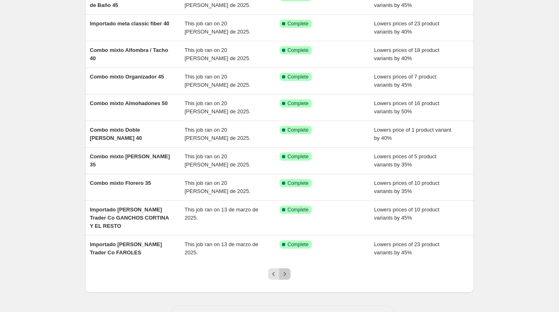
click at [285, 275] on icon "Next" at bounding box center [285, 274] width 2 height 4
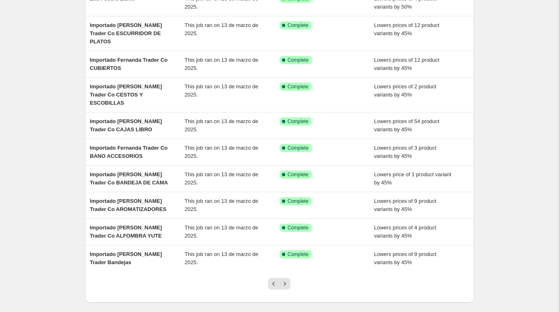
scroll to position [87, 0]
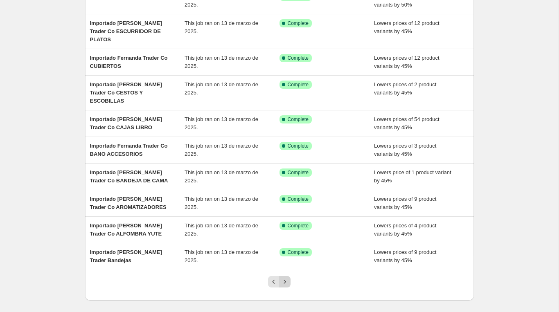
click at [284, 280] on icon "Next" at bounding box center [285, 282] width 2 height 4
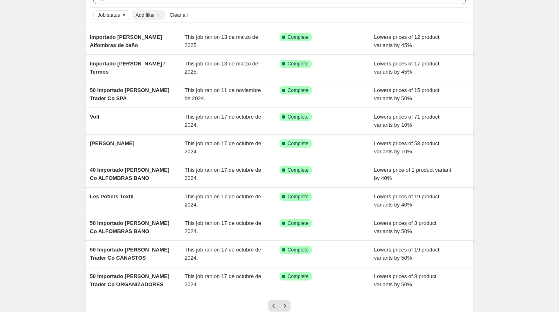
scroll to position [55, 0]
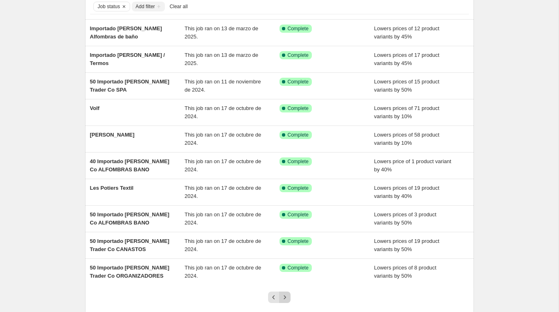
click at [285, 299] on icon "Next" at bounding box center [285, 297] width 8 height 8
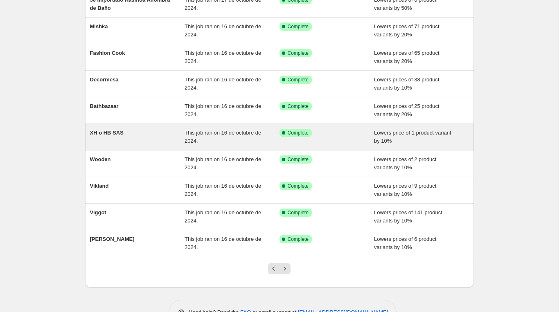
scroll to position [100, 0]
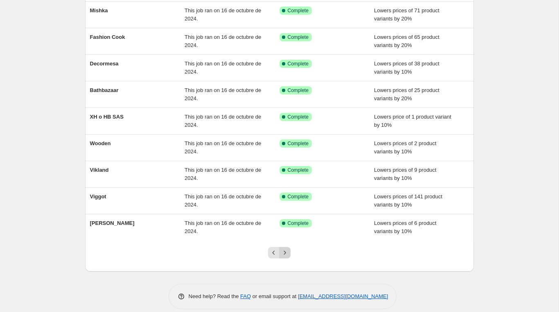
click at [286, 252] on icon "Next" at bounding box center [285, 253] width 8 height 8
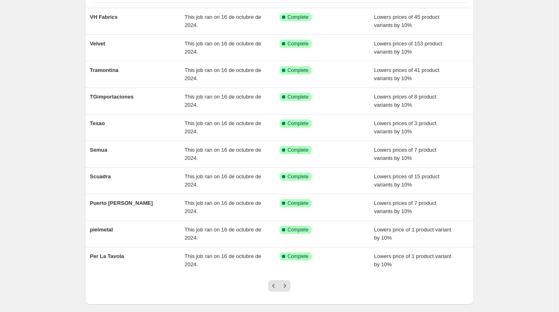
scroll to position [70, 0]
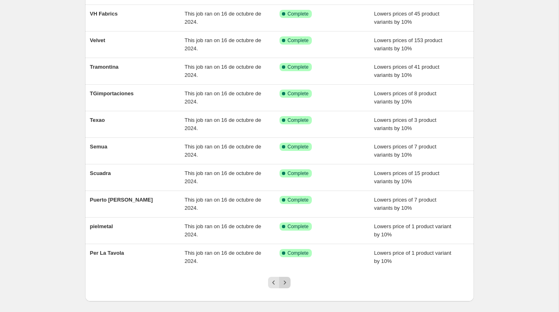
click at [286, 286] on icon "Next" at bounding box center [285, 283] width 8 height 8
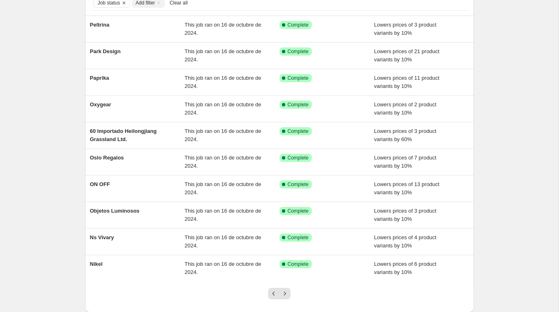
scroll to position [60, 0]
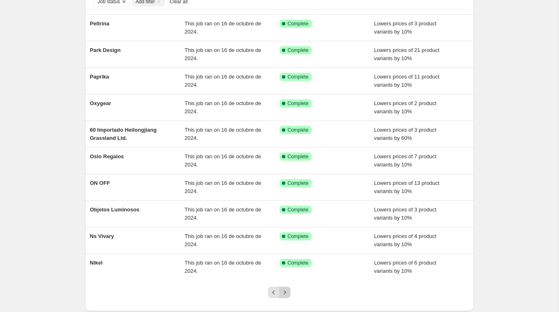
click at [286, 295] on icon "Next" at bounding box center [285, 292] width 8 height 8
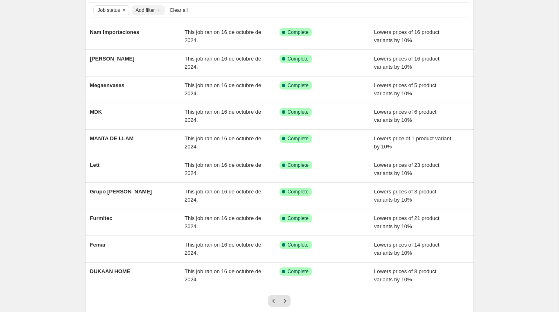
scroll to position [53, 0]
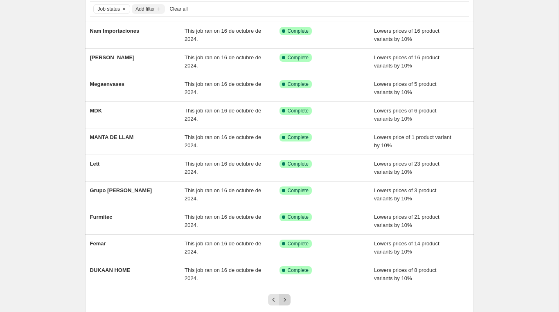
click at [286, 298] on icon "Next" at bounding box center [285, 300] width 8 height 8
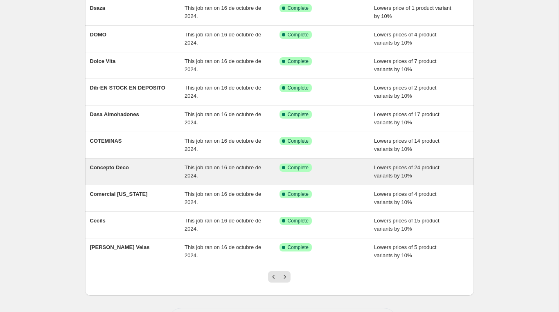
scroll to position [77, 0]
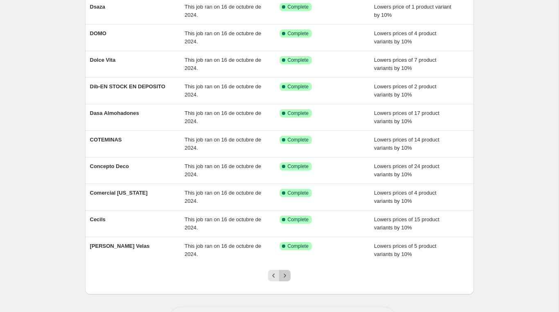
click at [285, 279] on icon "Next" at bounding box center [285, 276] width 8 height 8
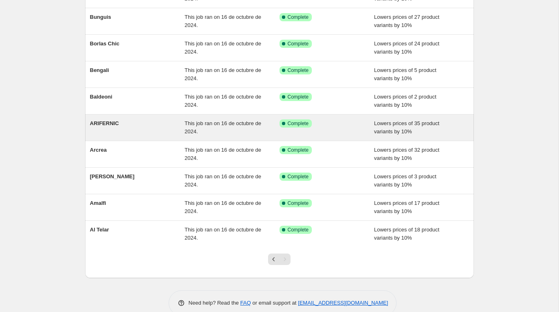
scroll to position [109, 0]
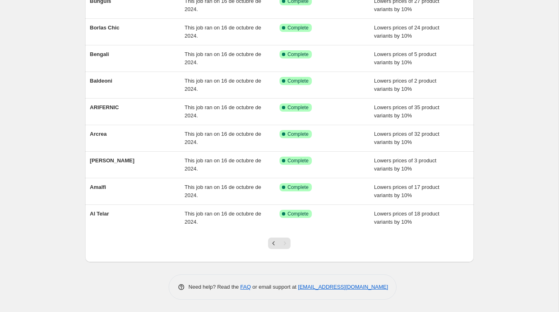
click at [285, 246] on div "Pagination" at bounding box center [284, 243] width 11 height 11
click at [269, 245] on button "Previous" at bounding box center [273, 243] width 11 height 11
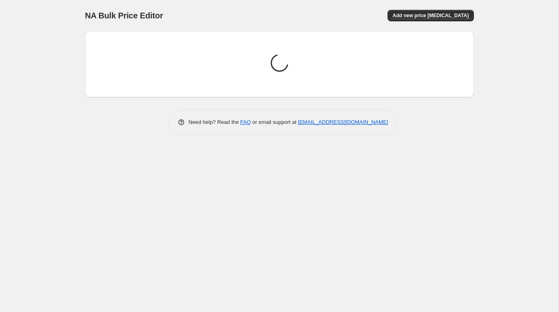
scroll to position [0, 0]
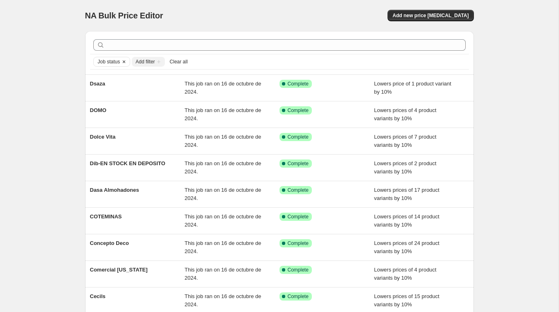
click at [127, 60] on icon "Clear" at bounding box center [124, 62] width 7 height 7
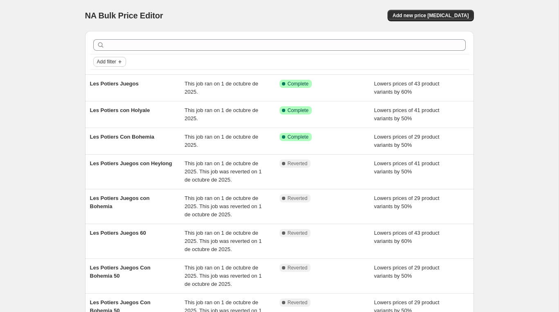
click at [116, 63] on span "Add filter" at bounding box center [106, 62] width 19 height 7
click at [116, 76] on span "Job status" at bounding box center [109, 78] width 24 height 6
click at [103, 113] on input "Complete" at bounding box center [102, 113] width 7 height 7
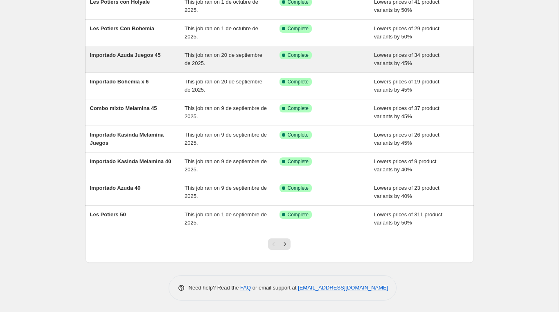
scroll to position [109, 0]
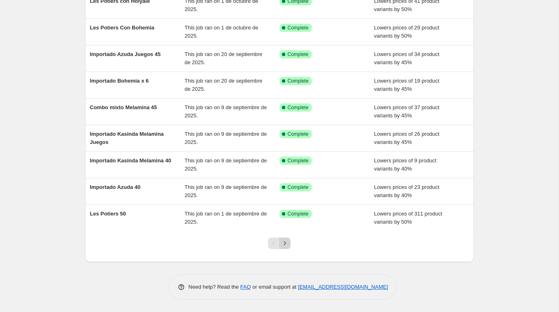
click at [284, 242] on icon "Next" at bounding box center [285, 243] width 8 height 8
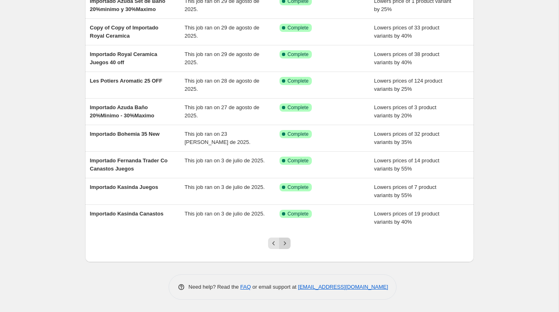
click at [284, 243] on icon "Next" at bounding box center [285, 243] width 8 height 8
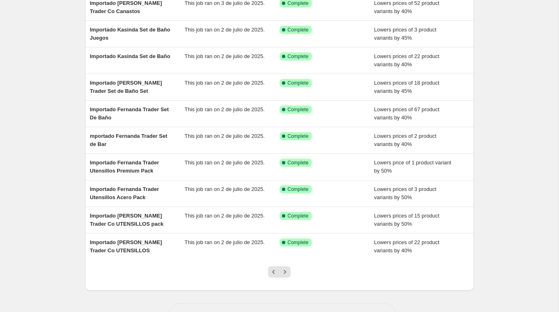
scroll to position [87, 0]
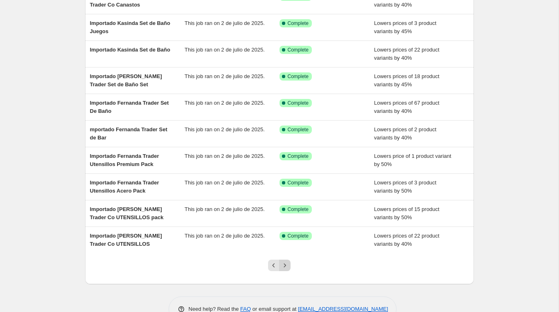
click at [284, 268] on icon "Next" at bounding box center [285, 265] width 8 height 8
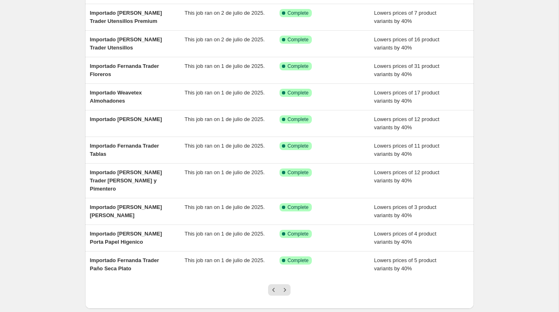
scroll to position [71, 0]
click at [284, 286] on icon "Next" at bounding box center [285, 290] width 8 height 8
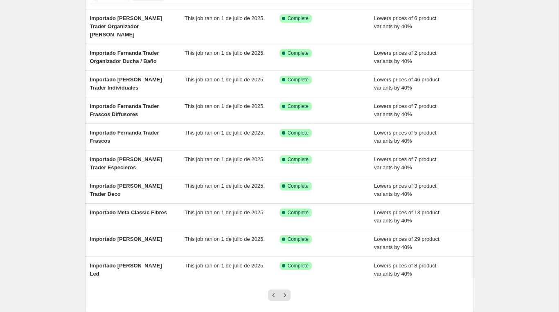
scroll to position [66, 0]
click at [284, 291] on icon "Next" at bounding box center [285, 295] width 8 height 8
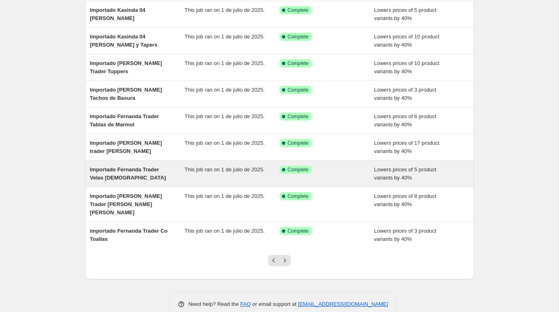
scroll to position [109, 0]
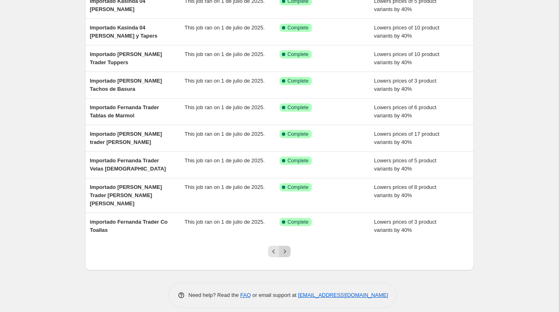
click at [286, 248] on icon "Next" at bounding box center [285, 252] width 8 height 8
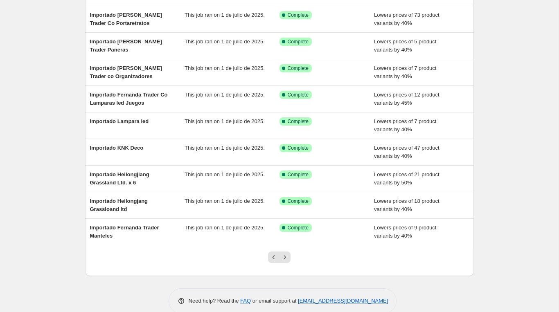
scroll to position [96, 0]
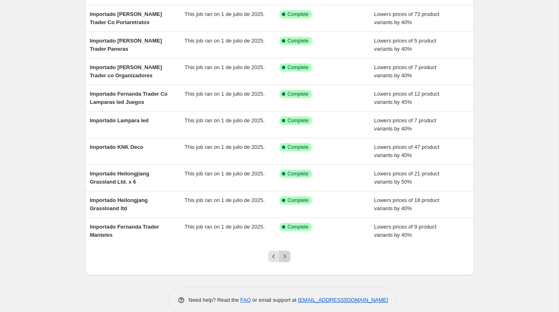
click at [285, 257] on icon "Next" at bounding box center [285, 256] width 2 height 4
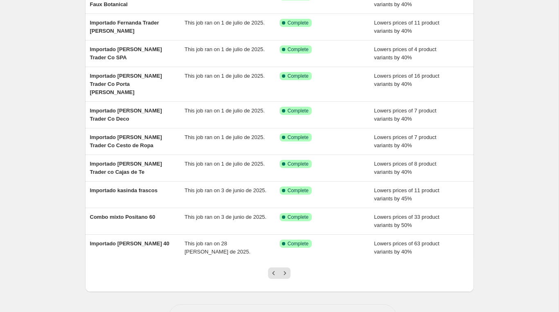
scroll to position [88, 0]
click at [286, 269] on icon "Next" at bounding box center [285, 273] width 8 height 8
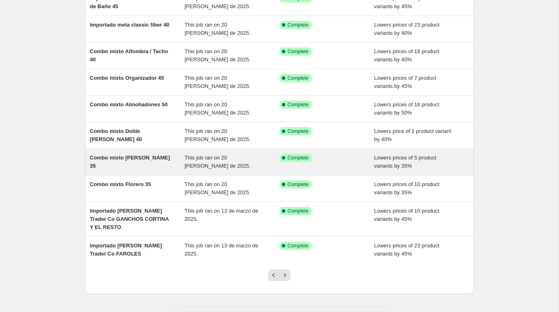
scroll to position [87, 0]
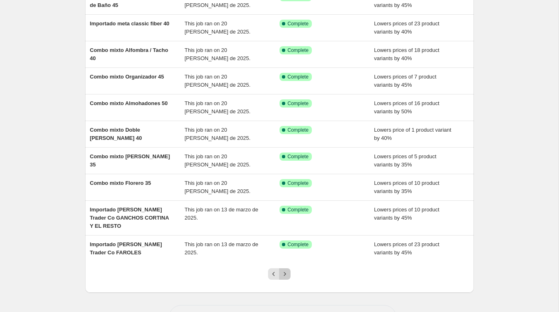
click at [288, 272] on icon "Next" at bounding box center [285, 274] width 8 height 8
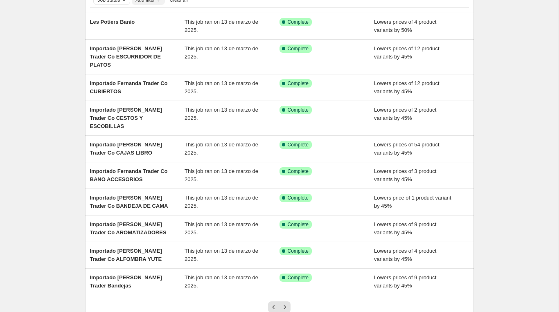
scroll to position [68, 0]
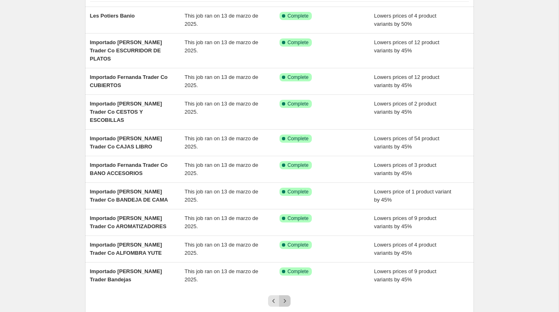
click at [287, 297] on icon "Next" at bounding box center [285, 301] width 8 height 8
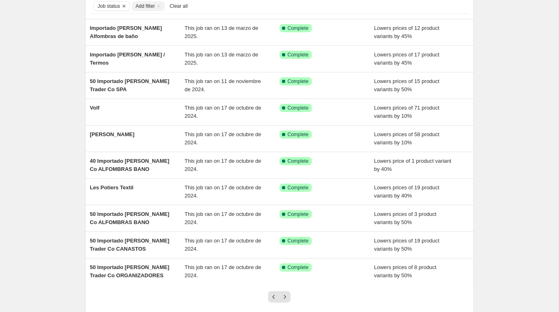
scroll to position [57, 0]
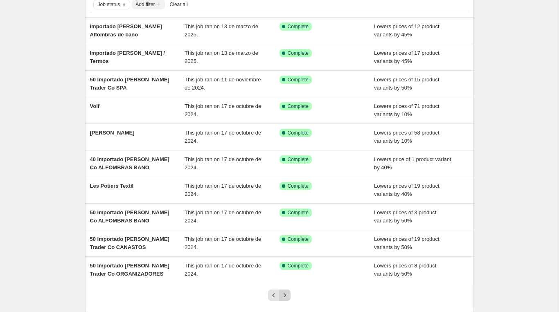
click at [286, 290] on button "Next" at bounding box center [284, 295] width 11 height 11
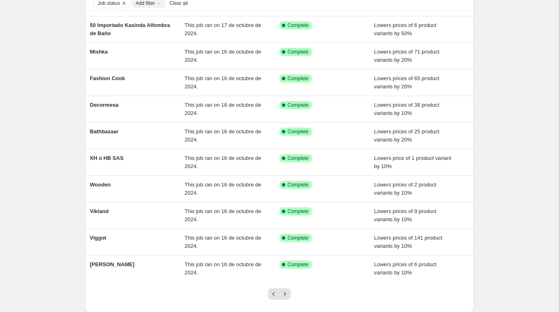
scroll to position [65, 0]
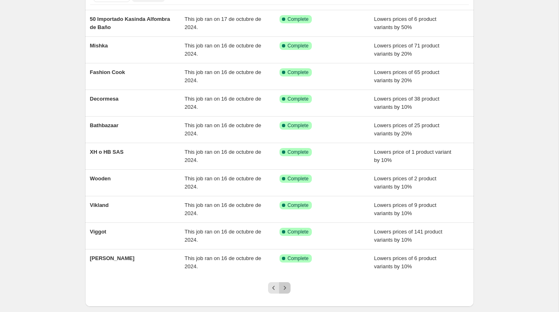
click at [285, 290] on icon "Next" at bounding box center [285, 288] width 8 height 8
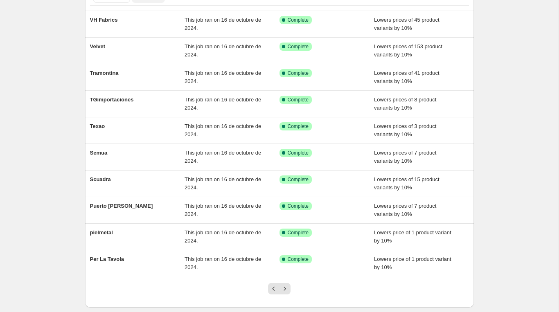
scroll to position [109, 0]
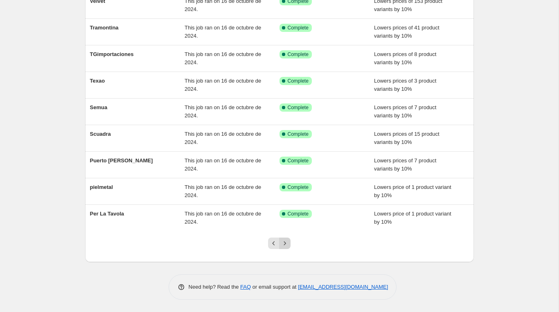
click at [284, 243] on icon "Next" at bounding box center [285, 243] width 8 height 8
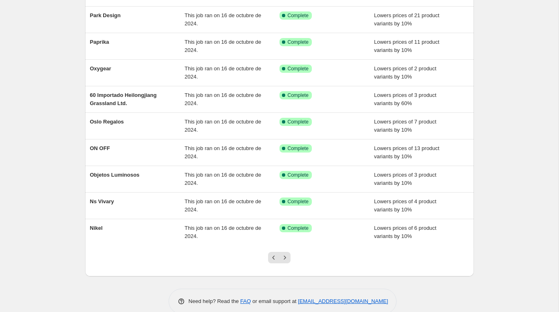
scroll to position [97, 0]
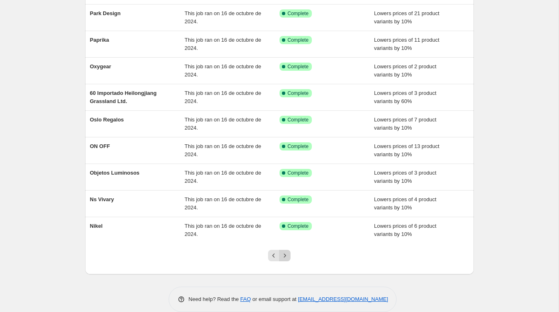
click at [284, 254] on icon "Next" at bounding box center [285, 256] width 8 height 8
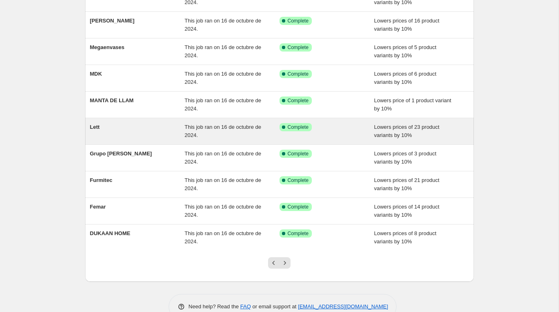
scroll to position [109, 0]
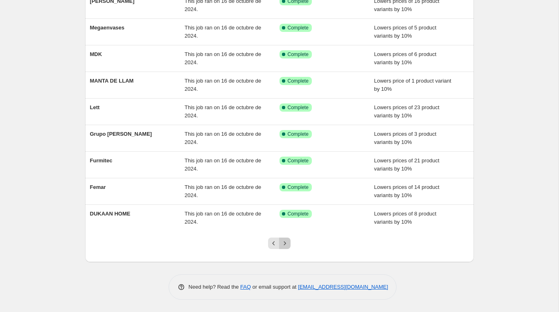
click at [282, 243] on icon "Next" at bounding box center [285, 243] width 8 height 8
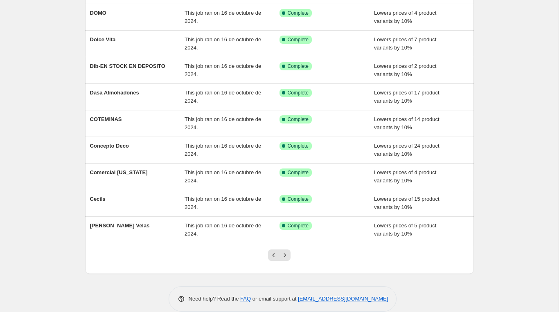
scroll to position [0, 0]
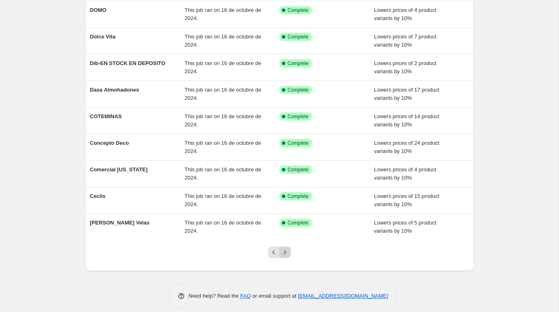
click at [284, 255] on icon "Next" at bounding box center [285, 252] width 8 height 8
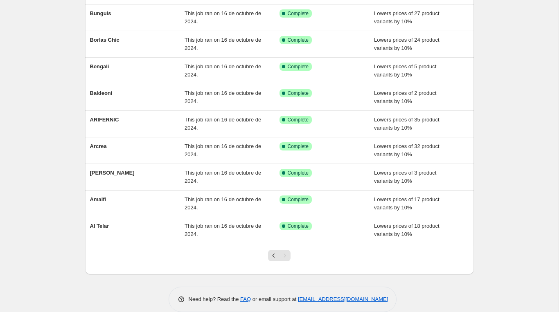
click at [284, 260] on div "Pagination" at bounding box center [284, 255] width 11 height 11
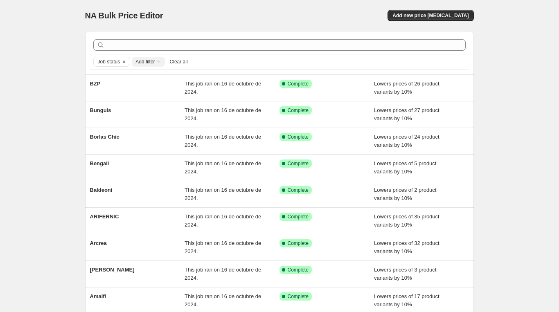
click at [410, 21] on div "NA Bulk Price Editor. This page is ready NA Bulk Price Editor Add new price [ME…" at bounding box center [279, 15] width 389 height 31
click at [411, 19] on button "Add new price [MEDICAL_DATA]" at bounding box center [430, 15] width 86 height 11
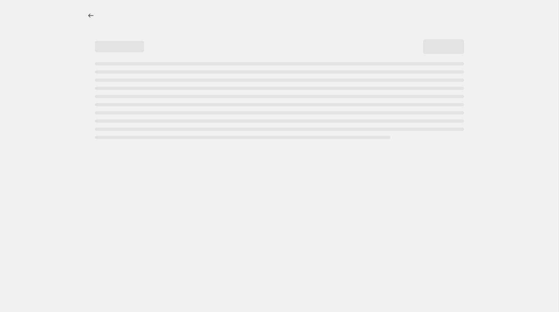
select select "percentage"
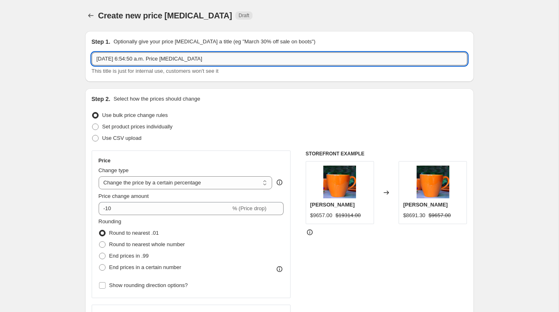
click at [183, 61] on input "[DATE] 6:54:50 a.m. Price [MEDICAL_DATA]" at bounding box center [280, 58] width 376 height 13
type input "Importado [PERSON_NAME] Trader Velas 35"
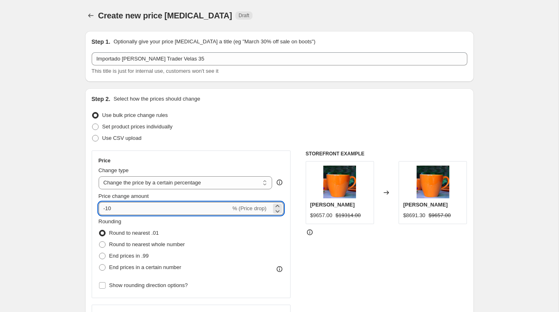
click at [128, 207] on input "-10" at bounding box center [165, 208] width 132 height 13
type input "-1"
type input "-35"
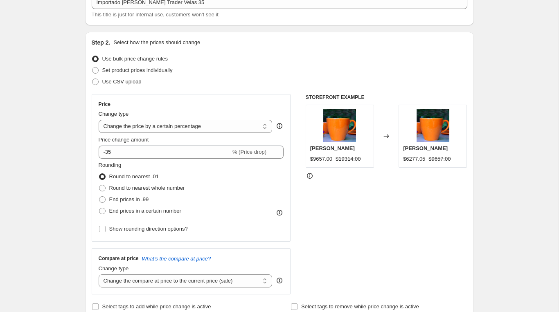
scroll to position [41, 0]
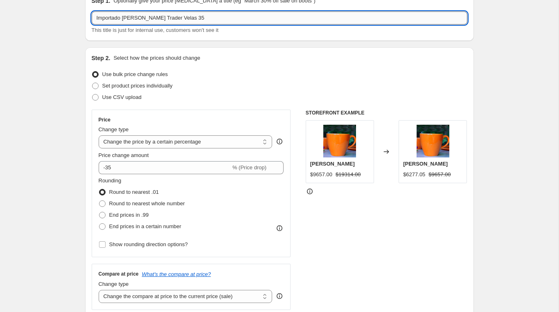
click at [196, 18] on input "Importado [PERSON_NAME] Trader Velas 35" at bounding box center [280, 17] width 376 height 13
type input "Importado Fernanda Trader Velas 40"
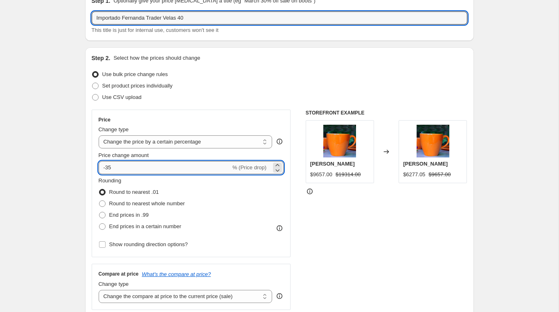
click at [158, 164] on input "-35" at bounding box center [165, 167] width 132 height 13
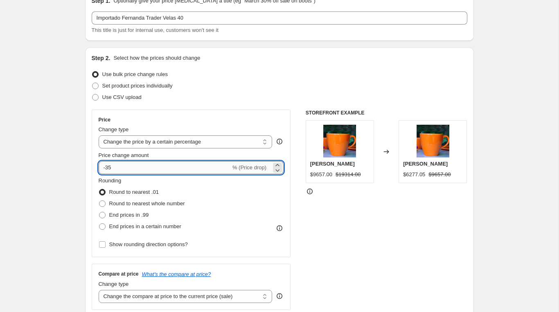
type input "-3"
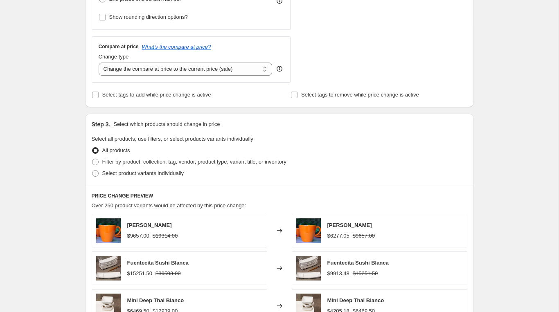
scroll to position [277, 0]
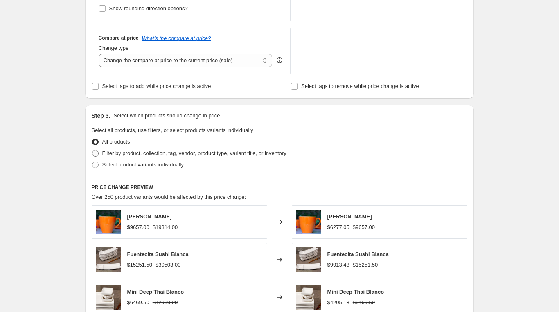
type input "-40"
click at [108, 151] on span "Filter by product, collection, tag, vendor, product type, variant title, or inv…" at bounding box center [194, 153] width 184 height 6
click at [92, 151] on input "Filter by product, collection, tag, vendor, product type, variant title, or inv…" at bounding box center [92, 150] width 0 height 0
radio input "true"
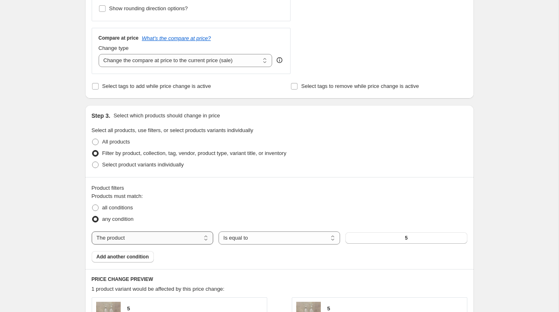
click at [145, 243] on select "The product The product's collection The product's tag The product's vendor The…" at bounding box center [153, 238] width 122 height 13
select select "vendor"
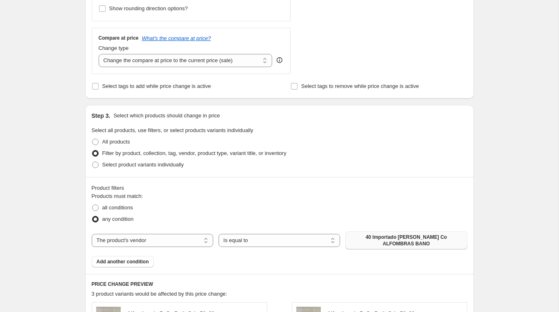
click at [372, 240] on span "40 Importado [PERSON_NAME] Co ALFOMBRAS BANO" at bounding box center [406, 240] width 112 height 13
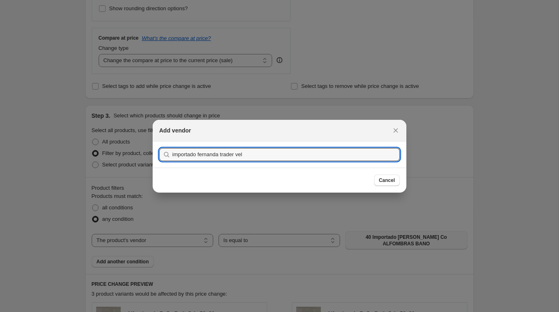
click at [159, 142] on button "Submit" at bounding box center [170, 146] width 23 height 9
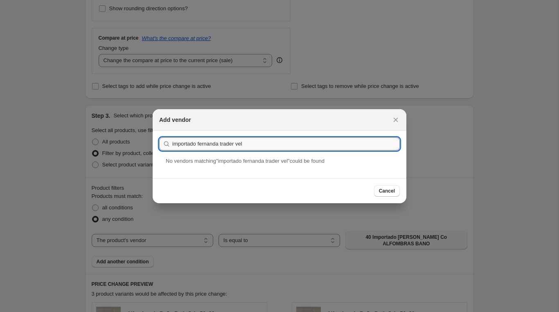
click at [277, 145] on input "importado fernanda trader vel" at bounding box center [285, 143] width 227 height 13
paste input "Importado Fernanda Trader Velas"
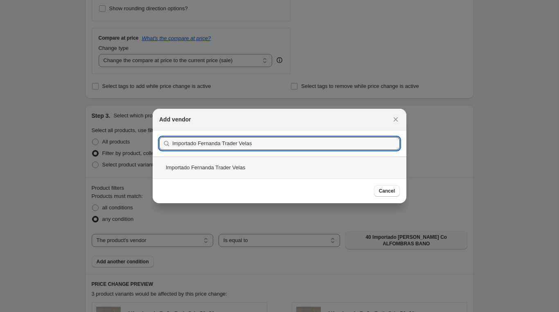
type input "Importado Fernanda Trader Velas"
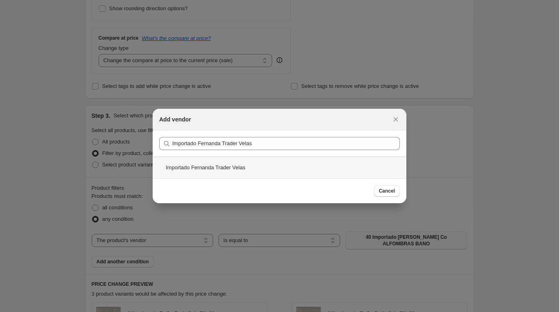
click at [219, 165] on div "Importado Fernanda Trader Velas" at bounding box center [280, 168] width 254 height 22
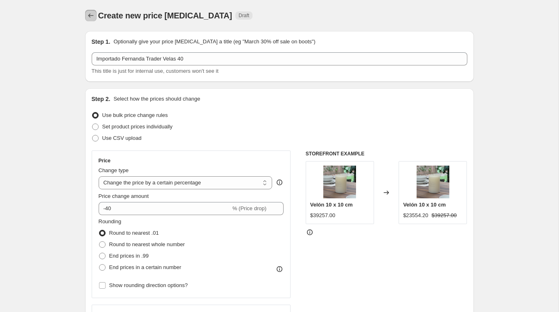
click at [89, 13] on icon "Price change jobs" at bounding box center [91, 15] width 8 height 8
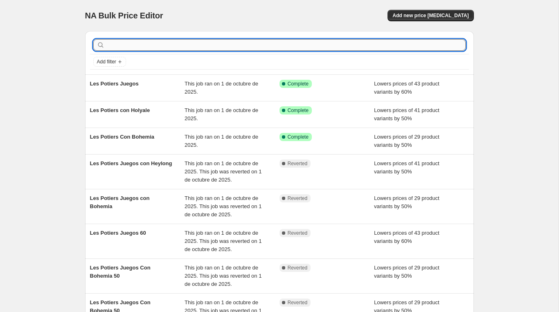
click at [290, 49] on input "text" at bounding box center [285, 44] width 359 height 11
paste input "Importado [PERSON_NAME] Trader INDIVIDUALES"
type input "Importado [PERSON_NAME] Trader INDIVIDUALES"
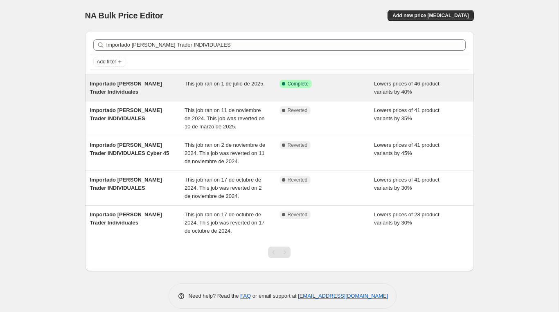
click at [129, 97] on div "Importado [PERSON_NAME] Individuales This job ran on 1 de [PERSON_NAME] de 2025…" at bounding box center [279, 88] width 389 height 26
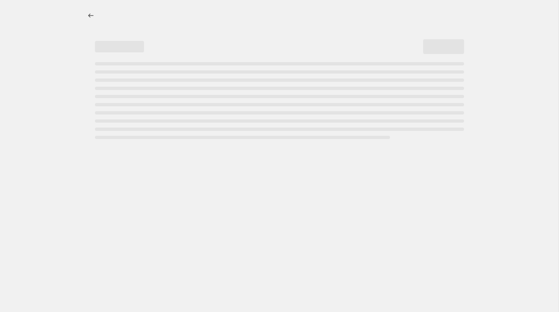
select select "percentage"
select select "vendor"
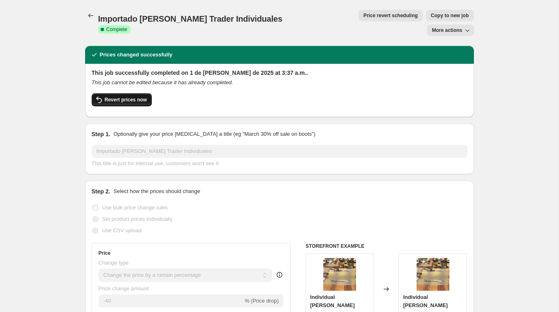
click at [108, 97] on span "Revert prices now" at bounding box center [126, 100] width 42 height 7
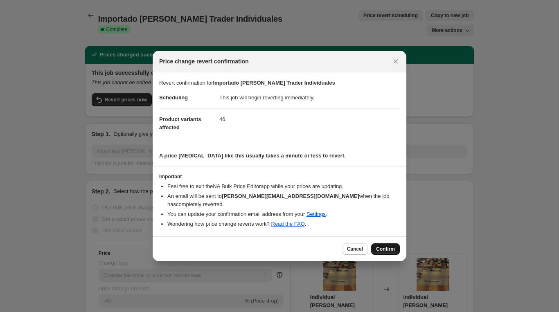
click at [382, 246] on span "Confirm" at bounding box center [385, 249] width 19 height 7
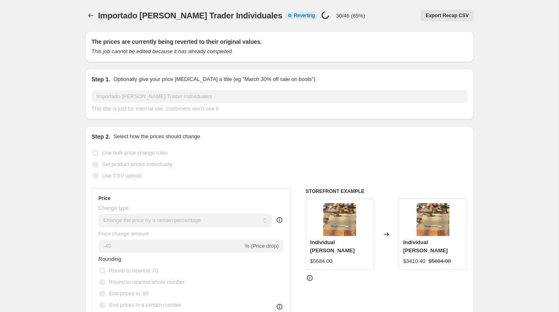
select select "percentage"
select select "vendor"
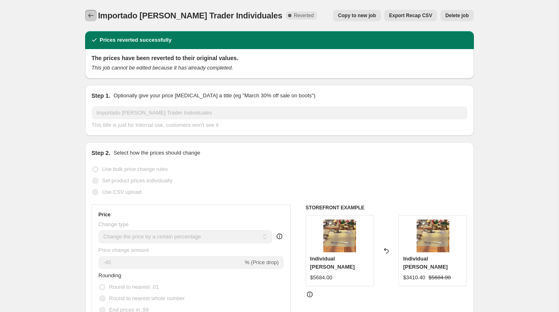
click at [93, 17] on icon "Price change jobs" at bounding box center [91, 15] width 8 height 8
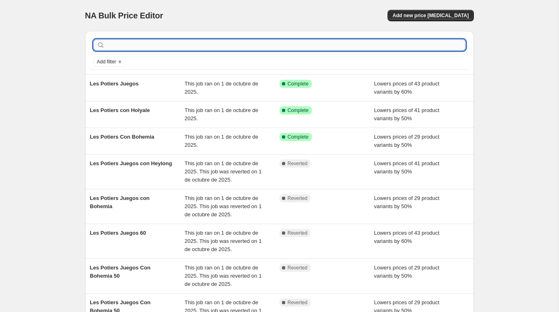
click at [141, 42] on input "text" at bounding box center [285, 44] width 359 height 11
paste input "369/369R"
type input "369/369R"
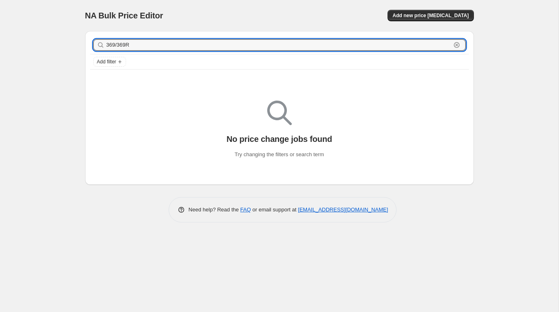
click at [141, 42] on input "369/369R" at bounding box center [278, 44] width 344 height 11
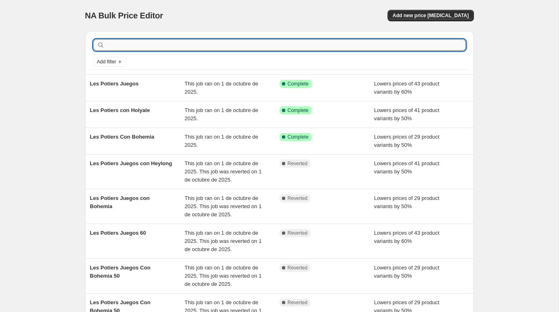
click at [201, 46] on input "text" at bounding box center [285, 44] width 359 height 11
paste input "Importado [PERSON_NAME] Trader [DATE]"
type input "Importado [PERSON_NAME] Trader [DATE]"
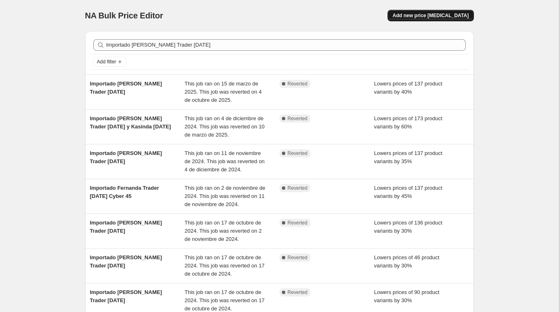
click at [425, 18] on span "Add new price [MEDICAL_DATA]" at bounding box center [430, 15] width 76 height 7
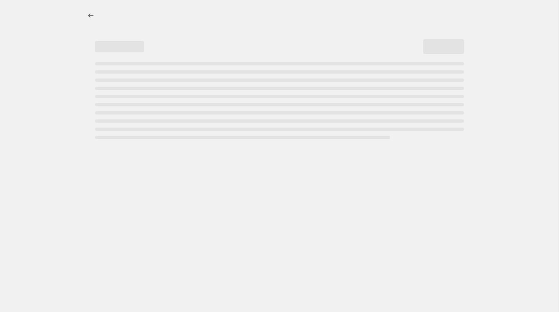
select select "percentage"
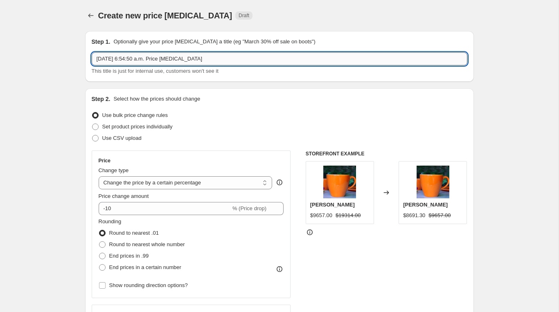
click at [209, 58] on input "[DATE] 6:54:50 a.m. Price [MEDICAL_DATA]" at bounding box center [280, 58] width 376 height 13
paste input "Importado [PERSON_NAME] Trader INDIVIDUALES"
type input "Importado [PERSON_NAME] Trader INDIVIDUALES"
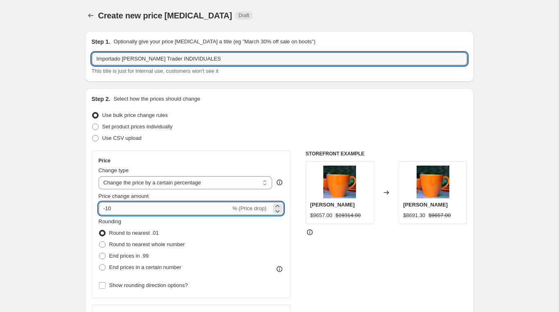
click at [120, 207] on input "-10" at bounding box center [165, 208] width 132 height 13
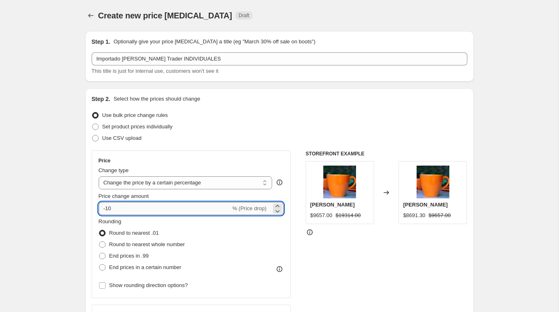
type input "-1"
type input "-40"
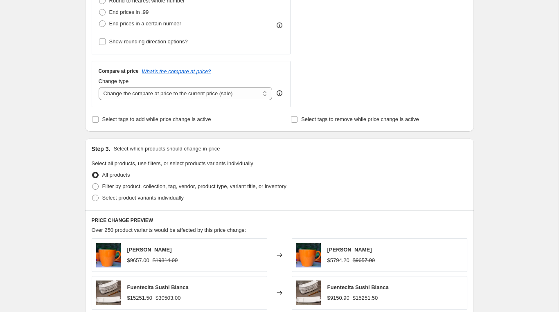
scroll to position [245, 0]
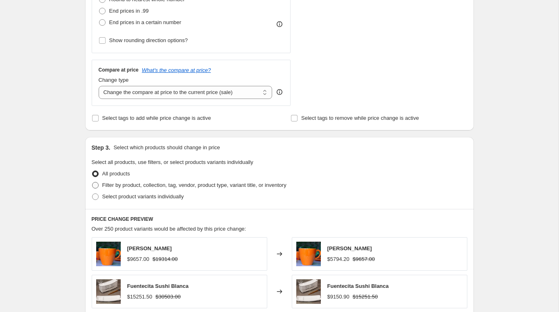
click at [101, 185] on label "Filter by product, collection, tag, vendor, product type, variant title, or inv…" at bounding box center [189, 185] width 195 height 11
click at [92, 182] on input "Filter by product, collection, tag, vendor, product type, variant title, or inv…" at bounding box center [92, 182] width 0 height 0
radio input "true"
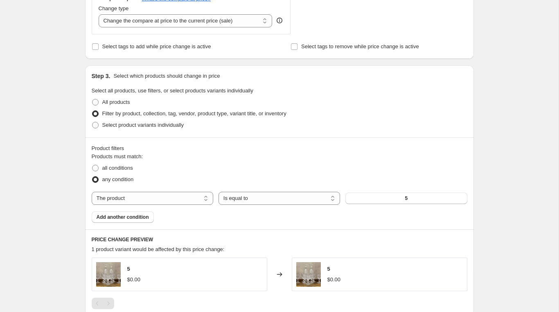
scroll to position [331, 0]
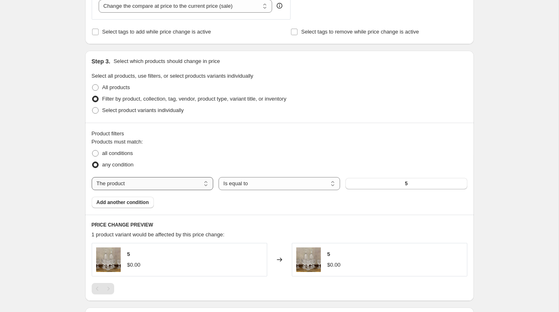
click at [128, 183] on select "The product The product's collection The product's tag The product's vendor The…" at bounding box center [153, 183] width 122 height 13
select select "vendor"
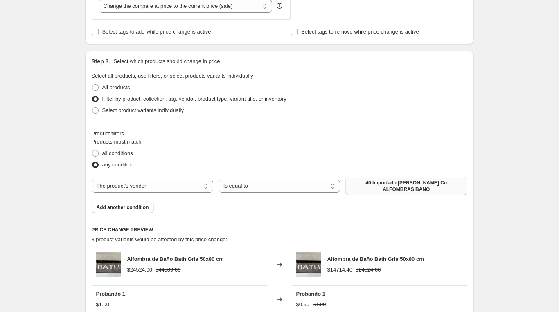
click at [377, 182] on span "40 Importado [PERSON_NAME] Co ALFOMBRAS BANO" at bounding box center [406, 186] width 112 height 13
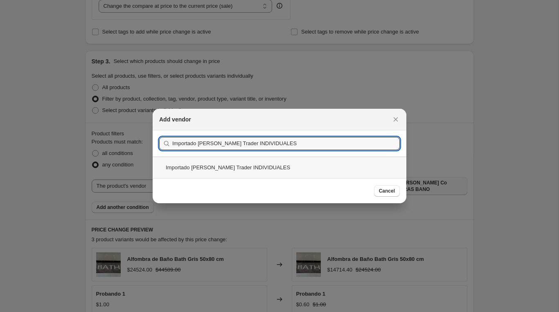
type input "Importado [PERSON_NAME] Trader INDIVIDUALES"
click at [258, 167] on div "Importado [PERSON_NAME] Trader INDIVIDUALES" at bounding box center [280, 168] width 254 height 22
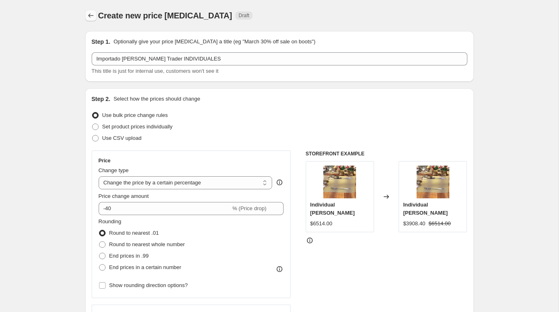
click at [88, 15] on icon "Price change jobs" at bounding box center [90, 16] width 5 height 4
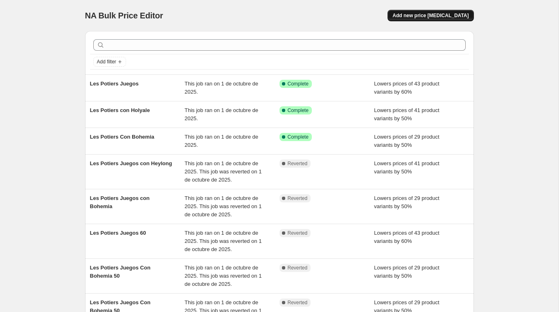
click at [434, 16] on span "Add new price [MEDICAL_DATA]" at bounding box center [430, 15] width 76 height 7
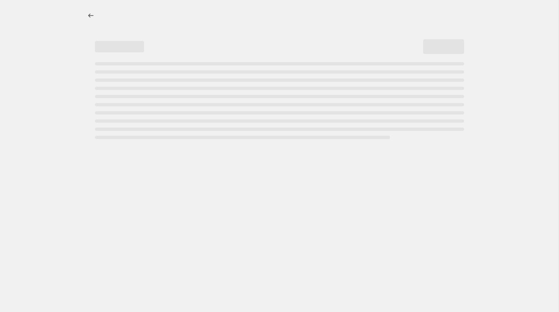
select select "percentage"
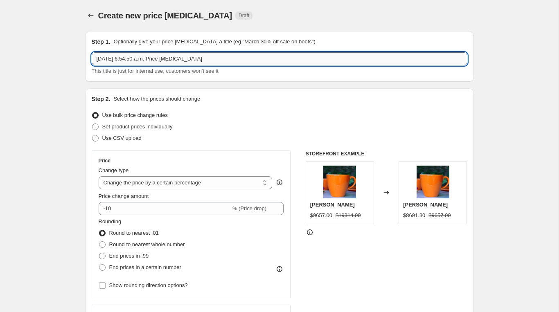
click at [232, 60] on input "[DATE] 6:54:50 a.m. Price [MEDICAL_DATA]" at bounding box center [280, 58] width 376 height 13
paste input "Importado [PERSON_NAME] Trader INDIVIDUALES x 12"
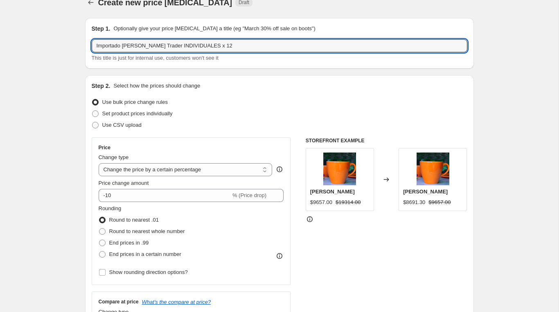
scroll to position [17, 0]
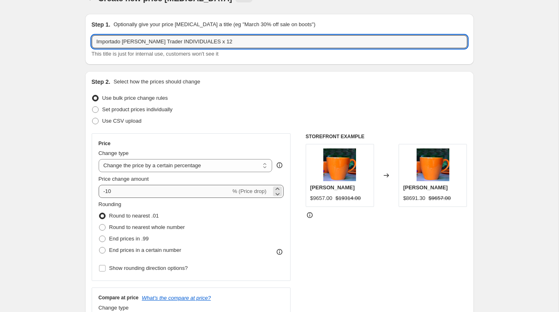
type input "Importado [PERSON_NAME] Trader INDIVIDUALES x 12"
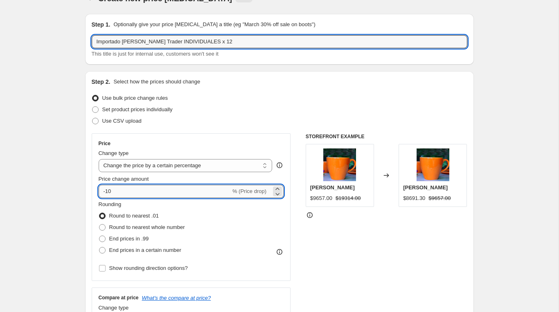
click at [151, 190] on input "-10" at bounding box center [165, 191] width 132 height 13
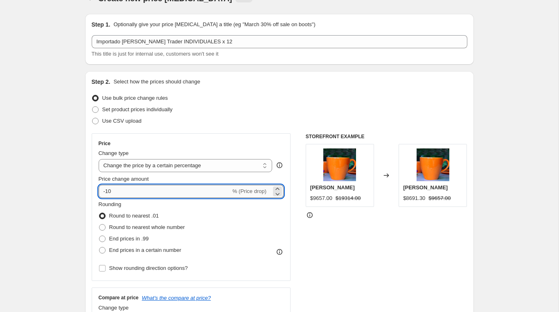
type input "-1"
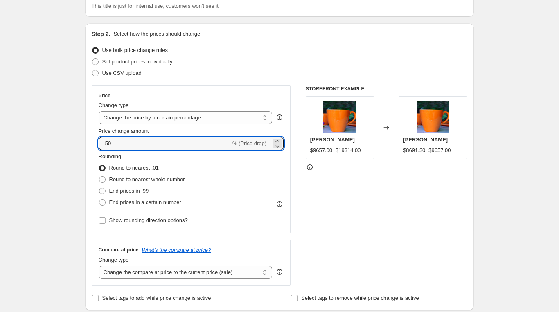
scroll to position [68, 0]
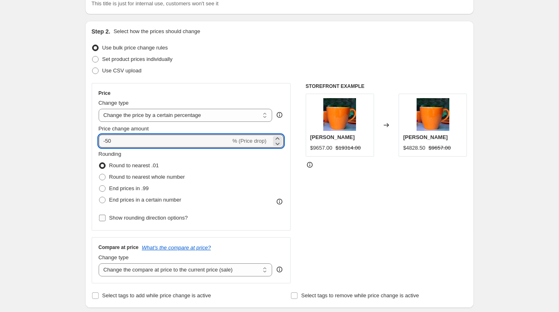
type input "-5"
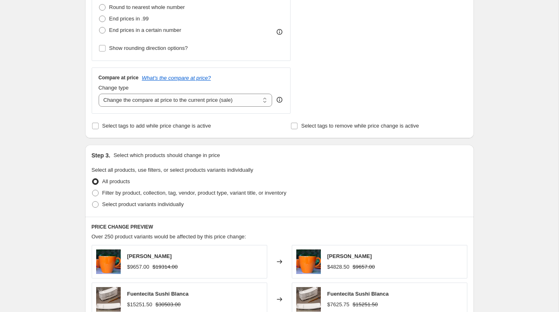
scroll to position [239, 0]
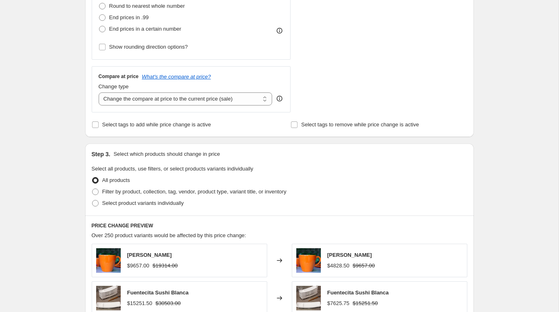
type input "-45"
click at [236, 198] on div "Select product variants individually" at bounding box center [280, 203] width 376 height 11
click at [234, 193] on span "Filter by product, collection, tag, vendor, product type, variant title, or inv…" at bounding box center [194, 192] width 184 height 6
click at [92, 189] on input "Filter by product, collection, tag, vendor, product type, variant title, or inv…" at bounding box center [92, 189] width 0 height 0
radio input "true"
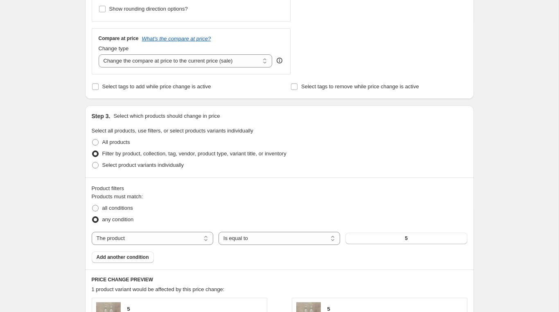
scroll to position [281, 0]
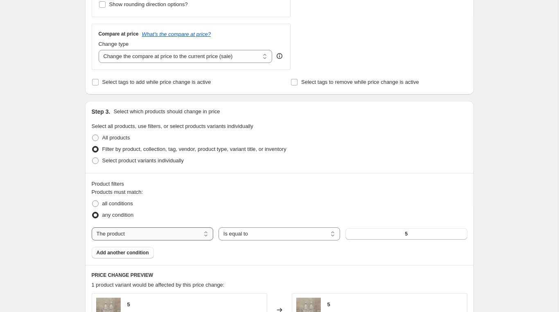
click at [186, 232] on select "The product The product's collection The product's tag The product's vendor The…" at bounding box center [153, 233] width 122 height 13
select select "vendor"
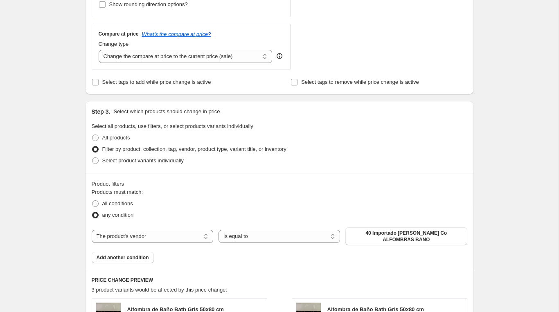
click at [375, 232] on span "40 Importado [PERSON_NAME] Co ALFOMBRAS BANO" at bounding box center [406, 236] width 112 height 13
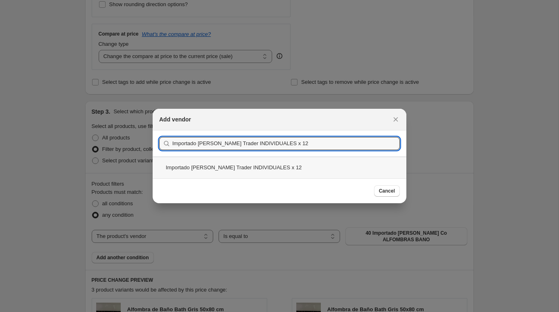
type input "Importado [PERSON_NAME] Trader INDIVIDUALES x 12"
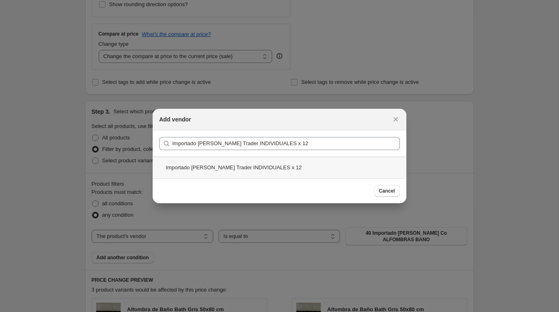
click at [351, 165] on div "Importado [PERSON_NAME] Trader INDIVIDUALES x 12" at bounding box center [280, 168] width 254 height 22
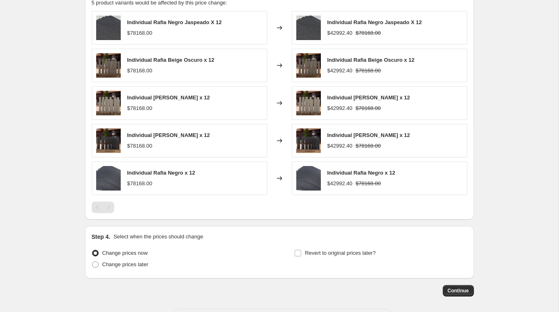
scroll to position [603, 0]
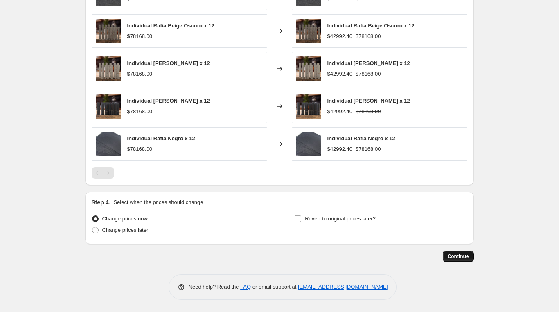
click at [457, 255] on span "Continue" at bounding box center [458, 256] width 21 height 7
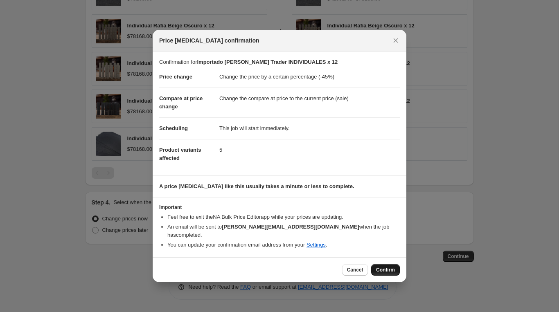
click at [382, 267] on span "Confirm" at bounding box center [385, 270] width 19 height 7
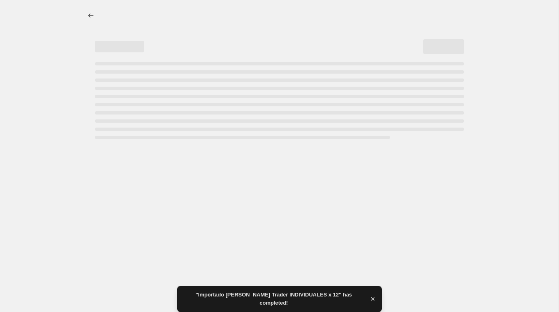
select select "percentage"
select select "vendor"
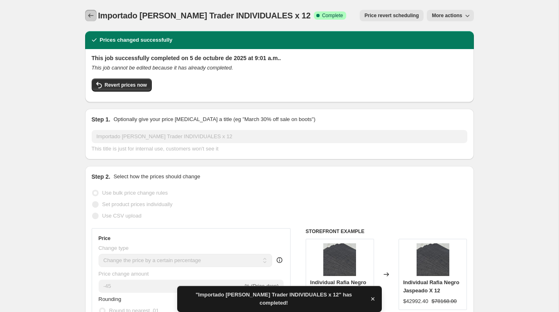
click at [86, 15] on button "Price change jobs" at bounding box center [90, 15] width 11 height 11
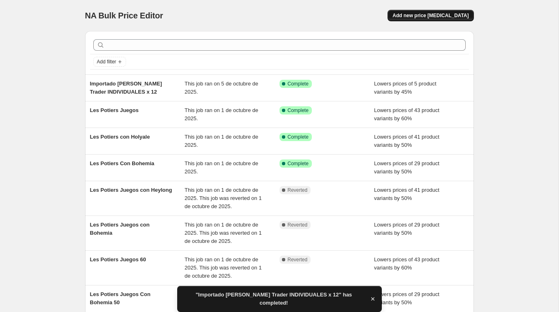
click at [416, 14] on span "Add new price [MEDICAL_DATA]" at bounding box center [430, 15] width 76 height 7
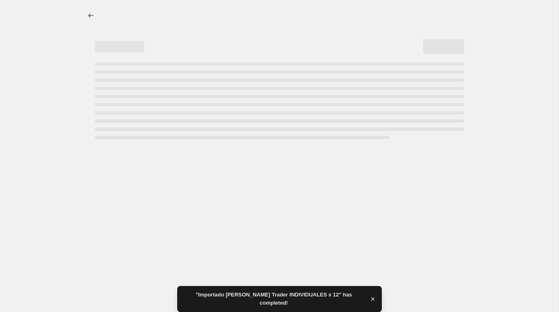
select select "percentage"
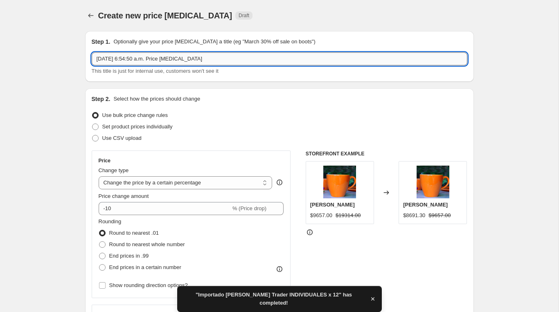
click at [219, 60] on input "[DATE] 6:54:50 a.m. Price [MEDICAL_DATA]" at bounding box center [280, 58] width 376 height 13
paste input "Importado [PERSON_NAME] Trader INDIVIDUALES"
type input "Importado [PERSON_NAME] Trader INDIVIDUALES"
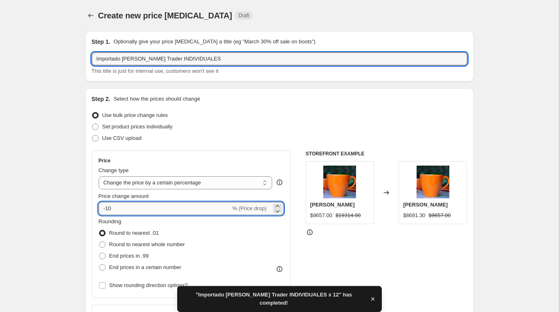
click at [118, 210] on input "-10" at bounding box center [165, 208] width 132 height 13
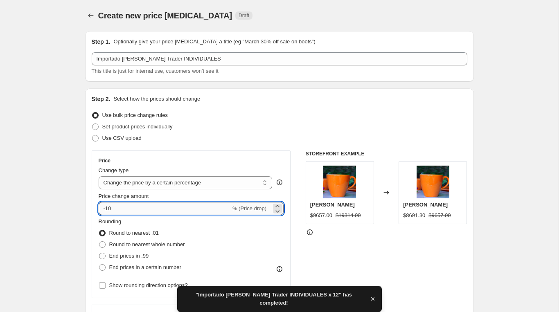
type input "-1"
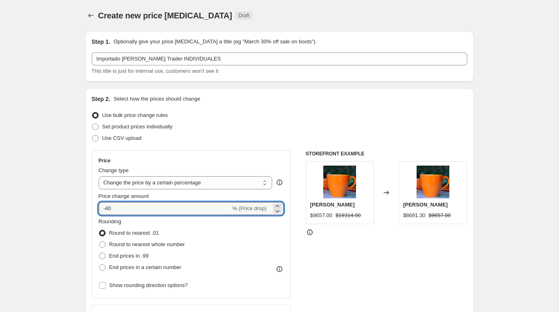
type input "-40"
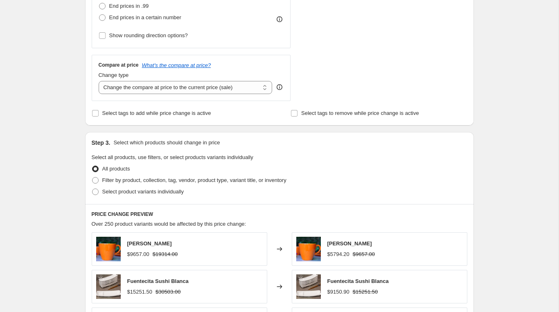
scroll to position [297, 0]
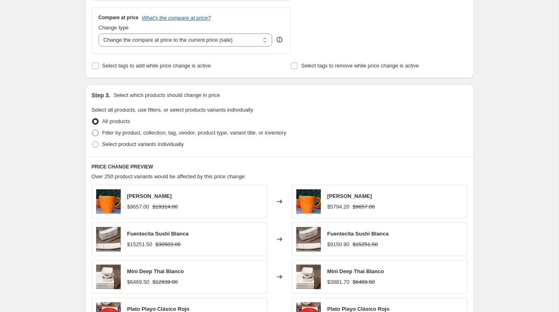
click at [149, 134] on span "Filter by product, collection, tag, vendor, product type, variant title, or inv…" at bounding box center [194, 133] width 184 height 6
click at [92, 130] on input "Filter by product, collection, tag, vendor, product type, variant title, or inv…" at bounding box center [92, 130] width 0 height 0
radio input "true"
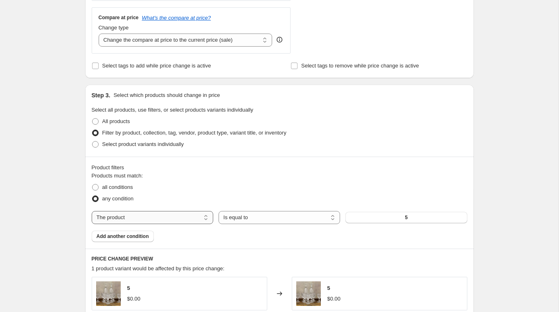
click at [195, 220] on select "The product The product's collection The product's tag The product's vendor The…" at bounding box center [153, 217] width 122 height 13
select select "vendor"
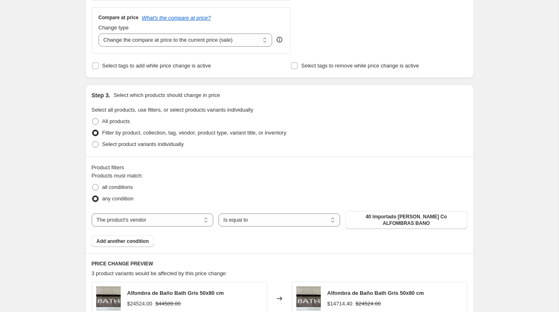
click at [389, 218] on span "40 Importado [PERSON_NAME] Co ALFOMBRAS BANO" at bounding box center [406, 220] width 112 height 13
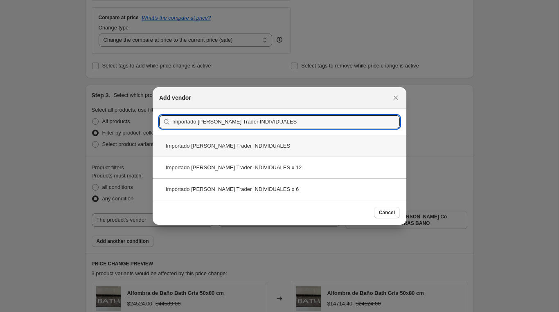
type input "Importado [PERSON_NAME] Trader INDIVIDUALES"
click at [333, 150] on div "Importado [PERSON_NAME] Trader INDIVIDUALES" at bounding box center [280, 146] width 254 height 22
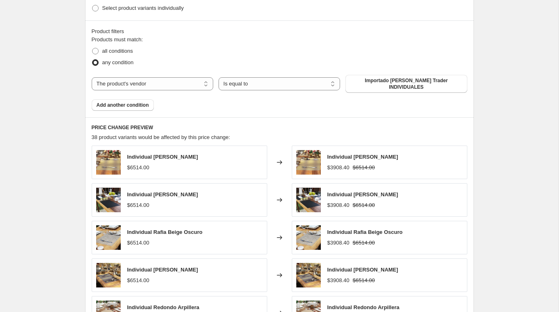
scroll to position [598, 0]
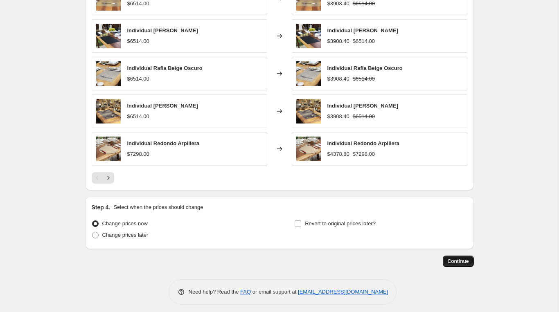
click at [454, 256] on button "Continue" at bounding box center [458, 261] width 31 height 11
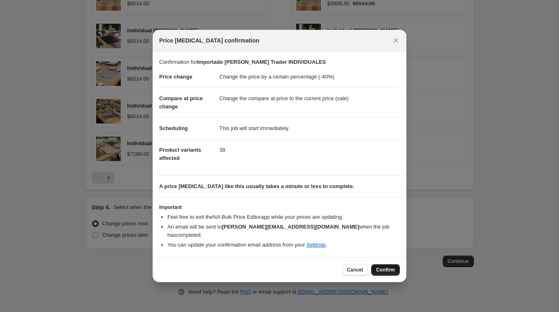
click at [376, 264] on button "Confirm" at bounding box center [385, 269] width 29 height 11
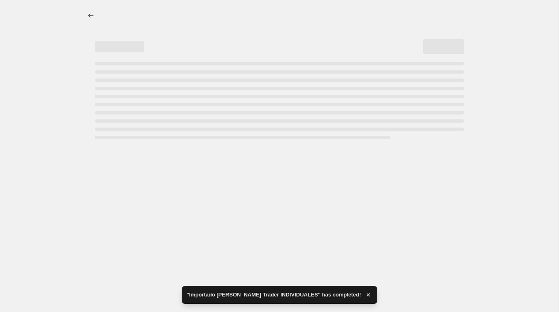
select select "percentage"
select select "vendor"
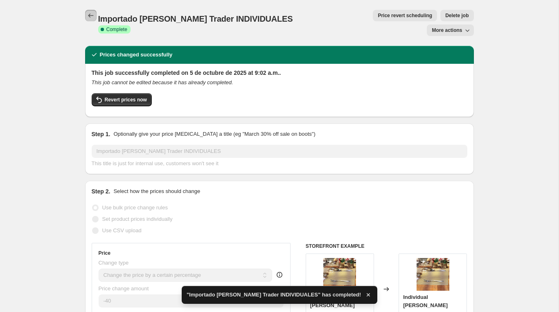
click at [90, 20] on button "Price change jobs" at bounding box center [90, 15] width 11 height 11
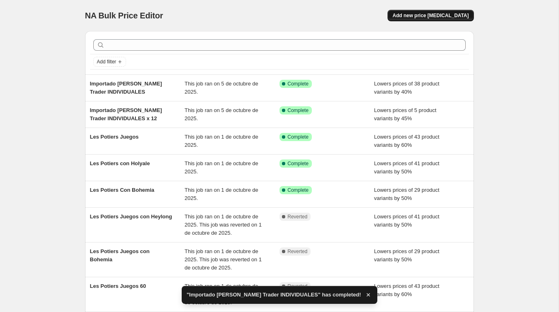
click at [449, 18] on span "Add new price [MEDICAL_DATA]" at bounding box center [430, 15] width 76 height 7
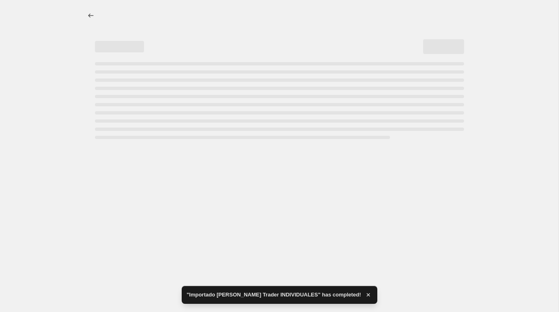
select select "percentage"
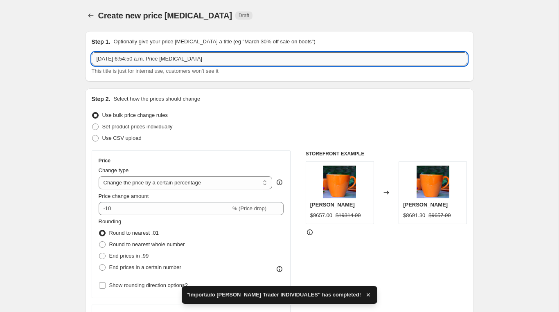
click at [219, 59] on input "[DATE] 6:54:50 a.m. Price [MEDICAL_DATA]" at bounding box center [280, 58] width 376 height 13
paste input "Importado [PERSON_NAME] Trader INDIVIDUALES x 6"
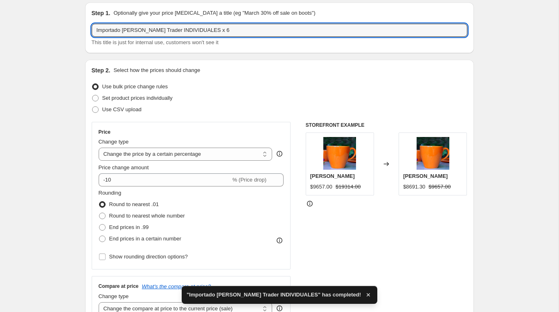
scroll to position [32, 0]
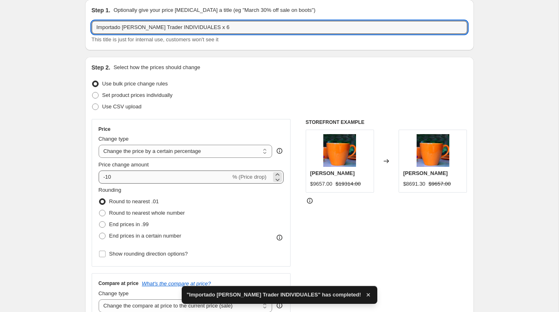
type input "Importado [PERSON_NAME] Trader INDIVIDUALES x 6"
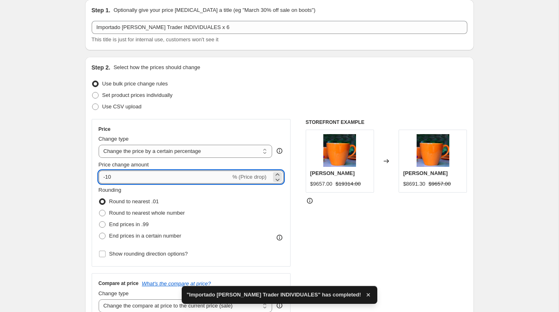
click at [159, 177] on input "-10" at bounding box center [165, 177] width 132 height 13
type input "-1"
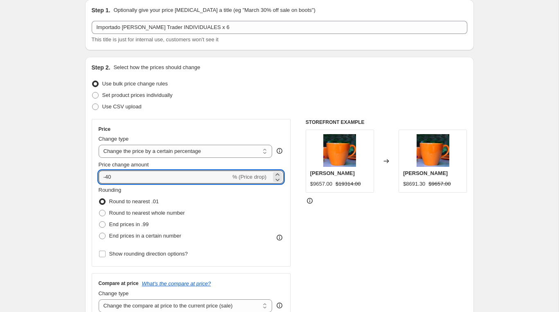
type input "-40"
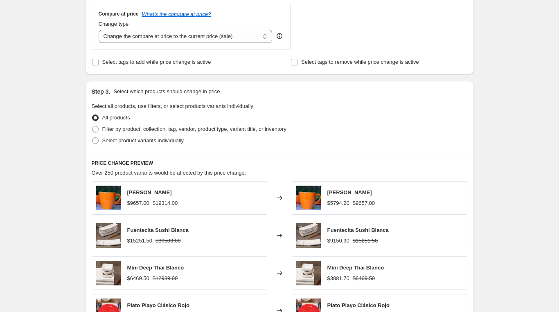
scroll to position [305, 0]
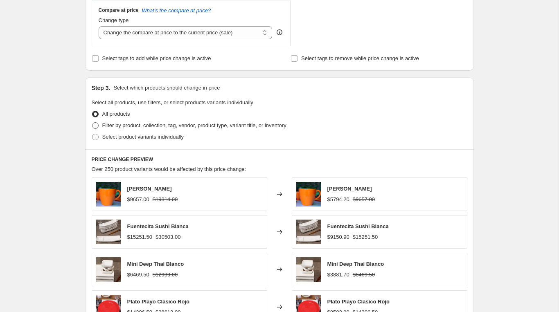
click at [130, 124] on span "Filter by product, collection, tag, vendor, product type, variant title, or inv…" at bounding box center [194, 125] width 184 height 6
click at [92, 123] on input "Filter by product, collection, tag, vendor, product type, variant title, or inv…" at bounding box center [92, 122] width 0 height 0
radio input "true"
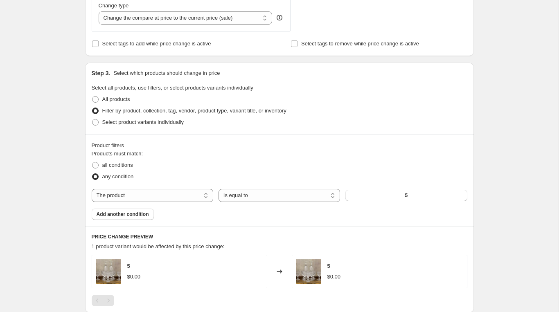
scroll to position [320, 0]
click at [114, 198] on select "The product The product's collection The product's tag The product's vendor The…" at bounding box center [153, 195] width 122 height 13
select select "vendor"
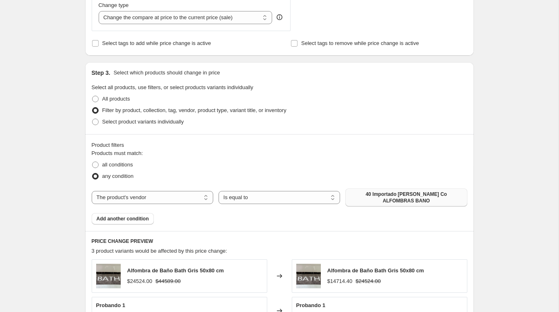
click at [382, 197] on span "40 Importado [PERSON_NAME] Co ALFOMBRAS BANO" at bounding box center [406, 197] width 112 height 13
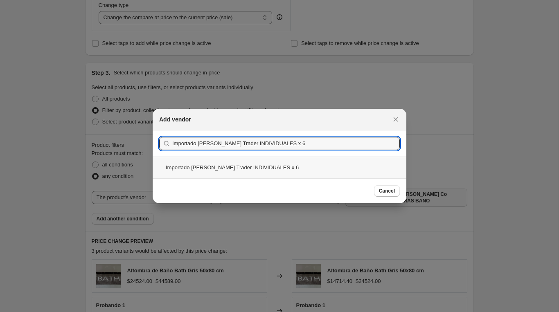
type input "Importado [PERSON_NAME] Trader INDIVIDUALES x 6"
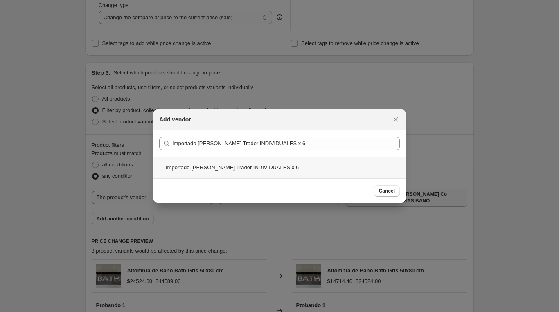
click at [321, 171] on div "Importado [PERSON_NAME] Trader INDIVIDUALES x 6" at bounding box center [280, 168] width 254 height 22
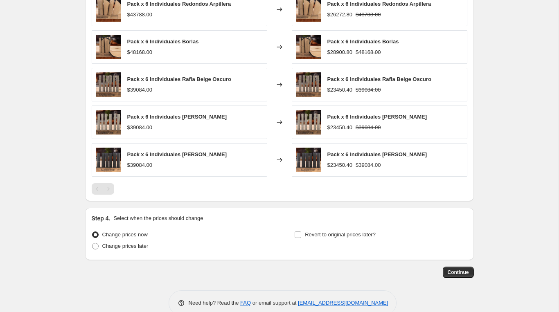
scroll to position [598, 0]
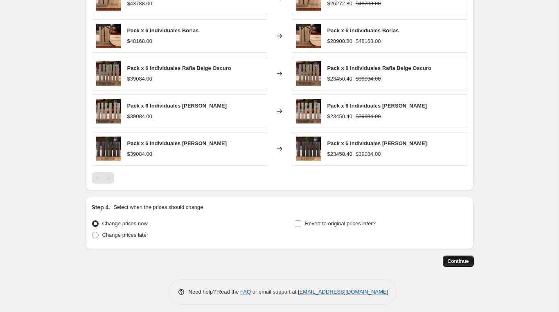
click at [462, 258] on span "Continue" at bounding box center [458, 261] width 21 height 7
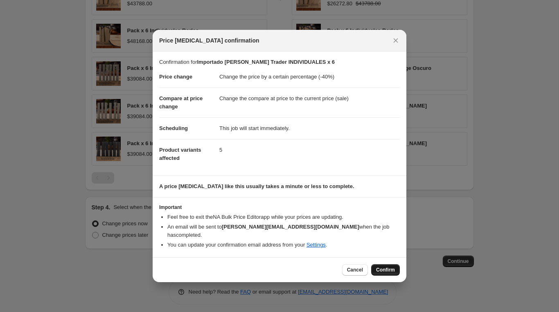
click at [392, 267] on span "Confirm" at bounding box center [385, 270] width 19 height 7
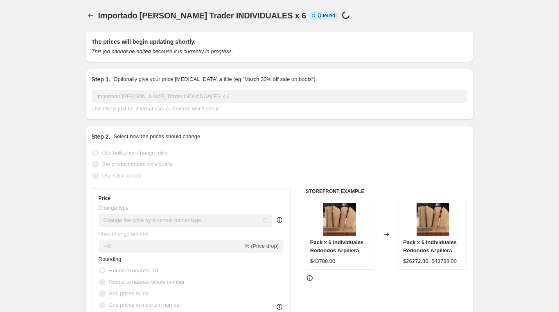
scroll to position [598, 0]
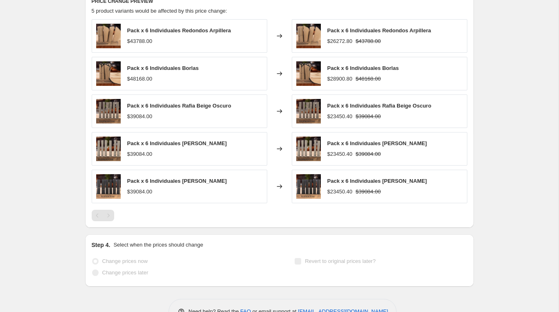
select select "percentage"
select select "vendor"
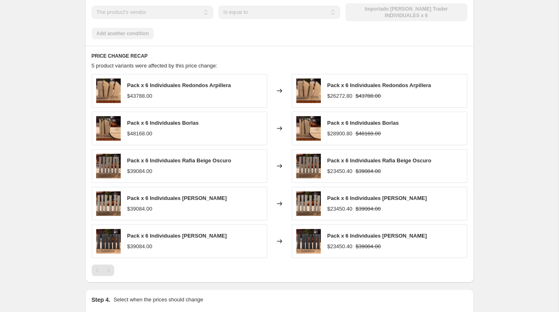
scroll to position [0, 0]
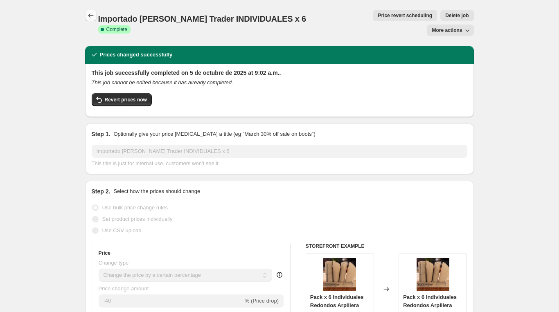
click at [89, 17] on icon "Price change jobs" at bounding box center [90, 16] width 5 height 4
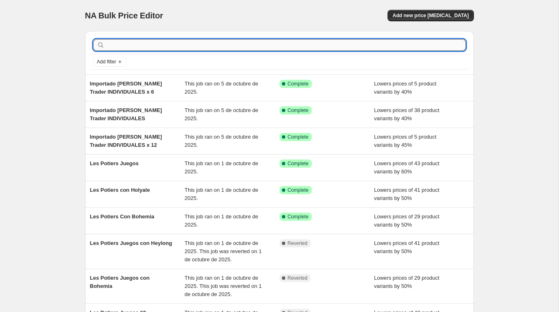
click at [144, 44] on input "text" at bounding box center [285, 44] width 359 height 11
paste input "Importado [PERSON_NAME] Trader Paño Seca Platos"
type input "Importado [PERSON_NAME] Trader Paño Seca Platos"
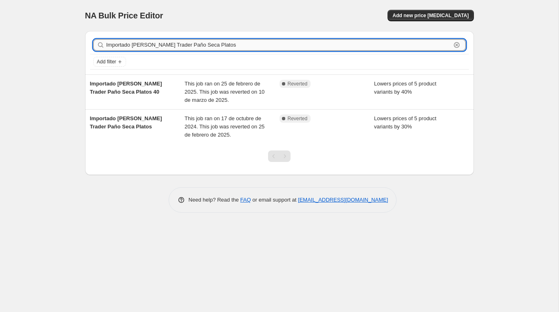
click at [234, 47] on input "Importado [PERSON_NAME] Trader Paño Seca Platos" at bounding box center [278, 44] width 344 height 11
type input "Importado Fernanda Trader Paño"
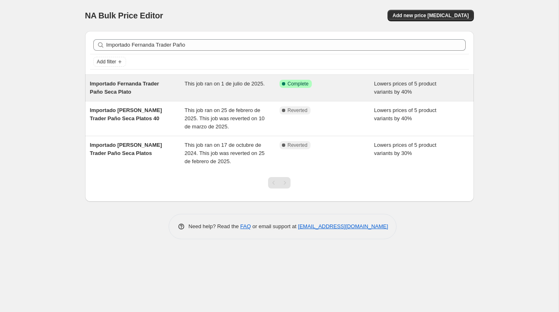
click at [149, 83] on span "Importado Fernanda Trader Paño Seca Plato" at bounding box center [124, 88] width 69 height 14
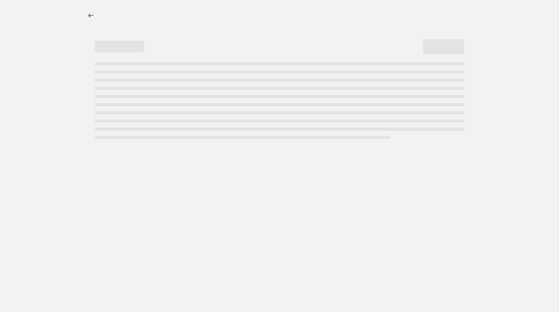
select select "percentage"
select select "vendor"
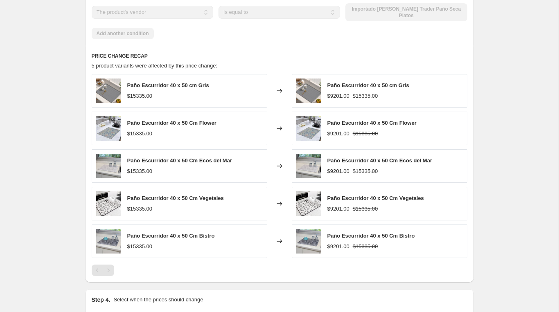
scroll to position [585, 0]
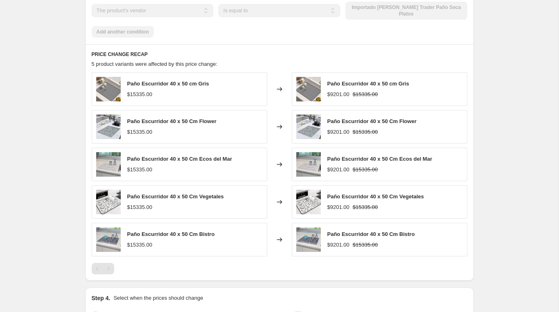
click at [111, 263] on div "Pagination" at bounding box center [108, 268] width 11 height 11
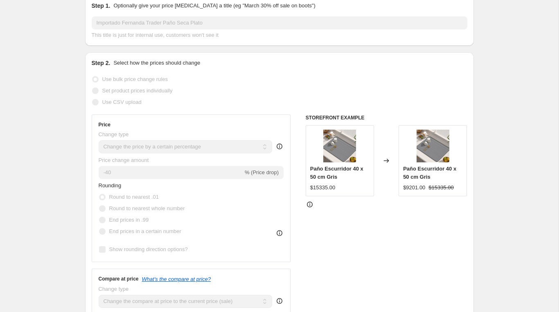
scroll to position [0, 0]
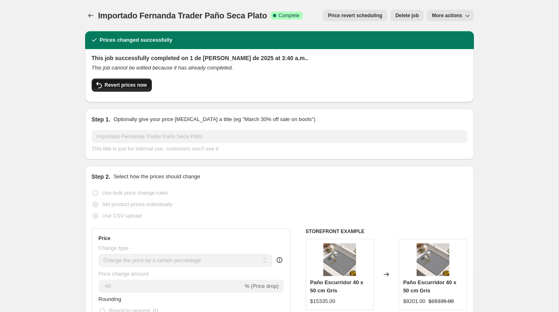
click at [131, 85] on span "Revert prices now" at bounding box center [126, 85] width 42 height 7
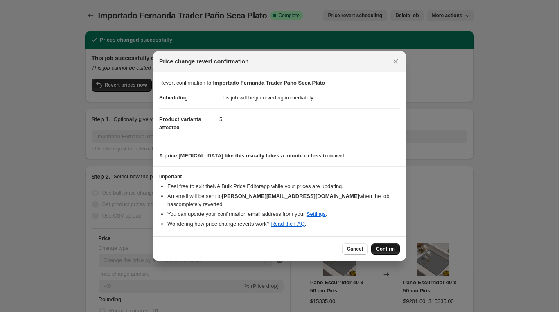
click at [383, 243] on button "Confirm" at bounding box center [385, 248] width 29 height 11
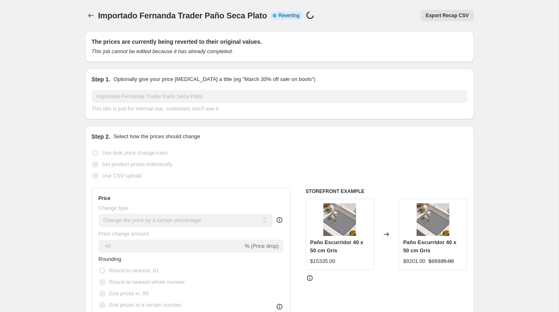
select select "percentage"
select select "vendor"
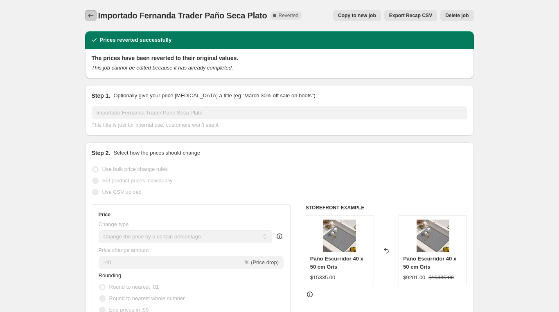
click at [90, 16] on icon "Price change jobs" at bounding box center [90, 16] width 5 height 4
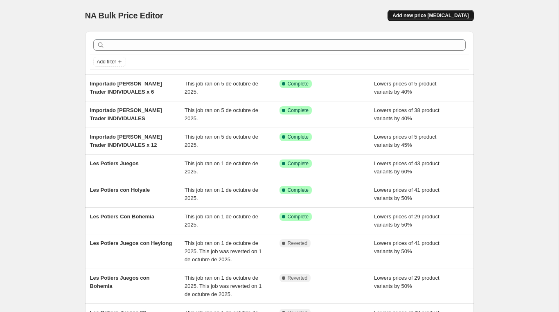
click at [407, 18] on span "Add new price [MEDICAL_DATA]" at bounding box center [430, 15] width 76 height 7
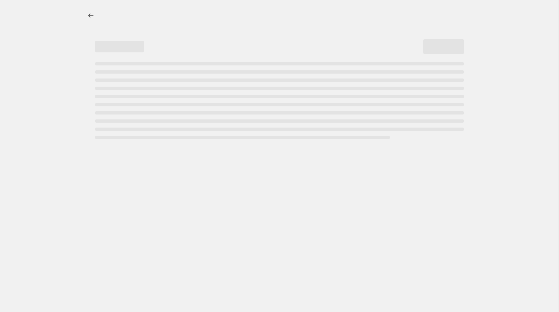
select select "percentage"
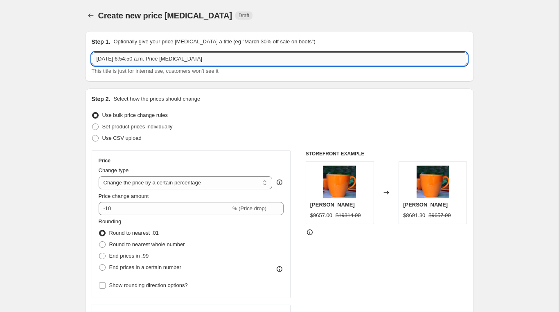
click at [290, 57] on input "[DATE] 6:54:50 a.m. Price [MEDICAL_DATA]" at bounding box center [280, 58] width 376 height 13
paste input "17066.00"
click at [232, 57] on input "17066.00" at bounding box center [280, 58] width 376 height 13
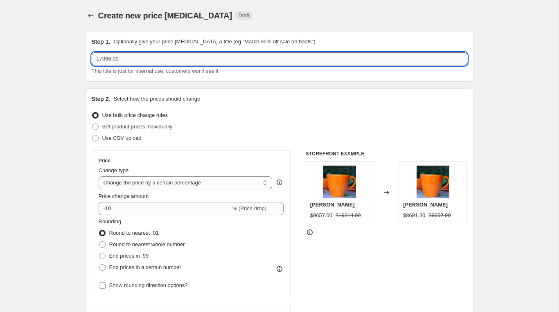
click at [232, 57] on input "17066.00" at bounding box center [280, 58] width 376 height 13
paste input "Importado [PERSON_NAME] Trader Paño Seca Platos"
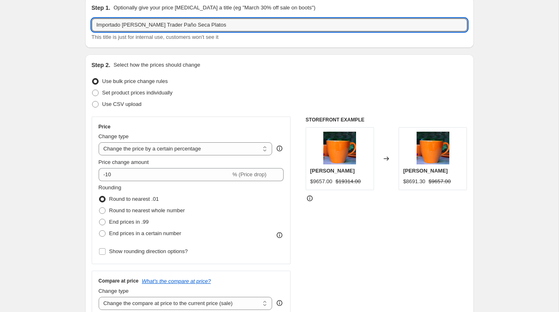
scroll to position [38, 0]
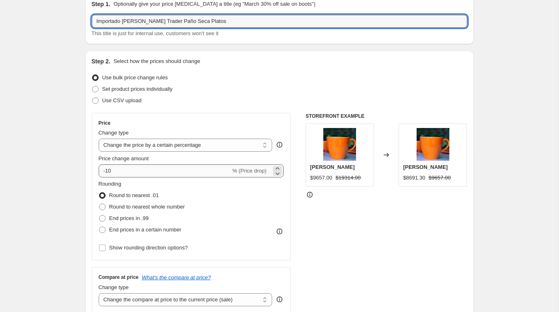
type input "Importado [PERSON_NAME] Trader Paño Seca Platos"
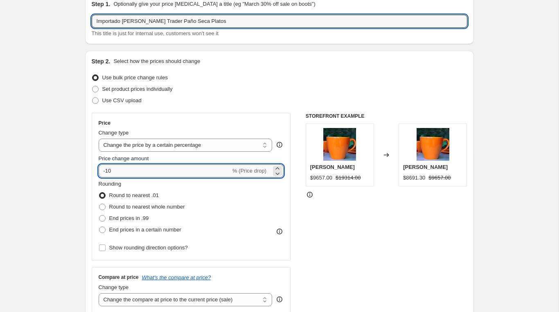
click at [153, 172] on input "-10" at bounding box center [165, 170] width 132 height 13
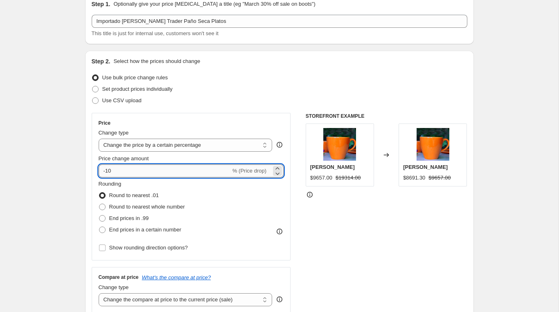
type input "-1"
type input "-40"
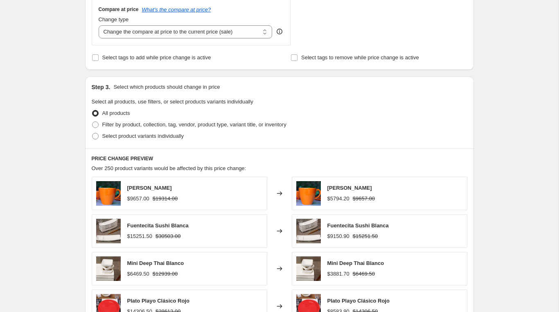
scroll to position [376, 0]
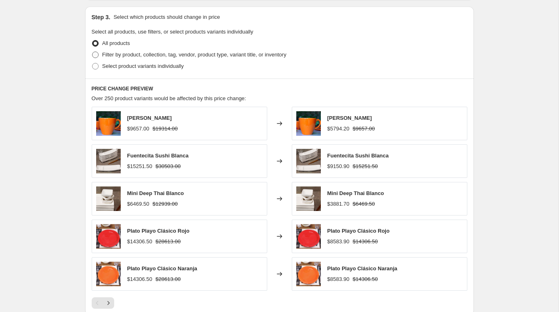
click at [125, 54] on span "Filter by product, collection, tag, vendor, product type, variant title, or inv…" at bounding box center [194, 55] width 184 height 6
click at [92, 52] on input "Filter by product, collection, tag, vendor, product type, variant title, or inv…" at bounding box center [92, 52] width 0 height 0
radio input "true"
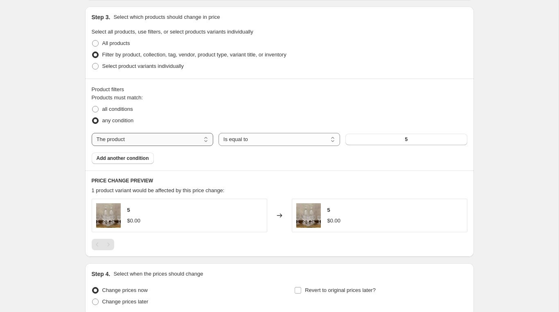
click at [187, 140] on select "The product The product's collection The product's tag The product's vendor The…" at bounding box center [153, 139] width 122 height 13
select select "vendor"
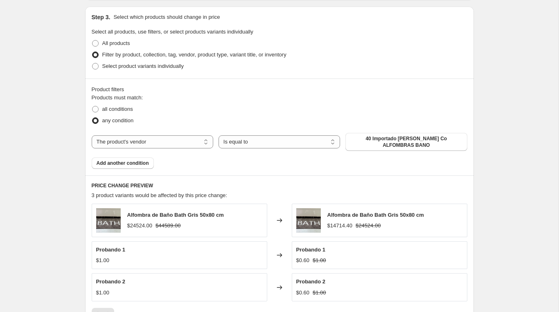
click at [375, 141] on span "40 Importado [PERSON_NAME] Co ALFOMBRAS BANO" at bounding box center [406, 141] width 112 height 13
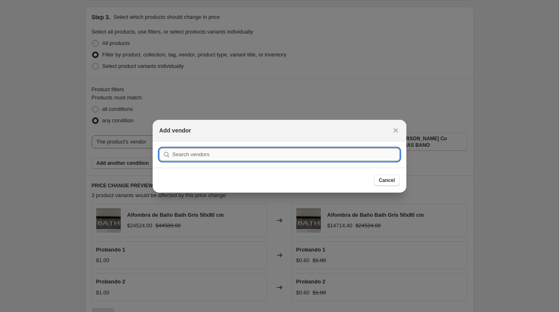
click at [342, 151] on input ":r2oi:" at bounding box center [285, 154] width 227 height 13
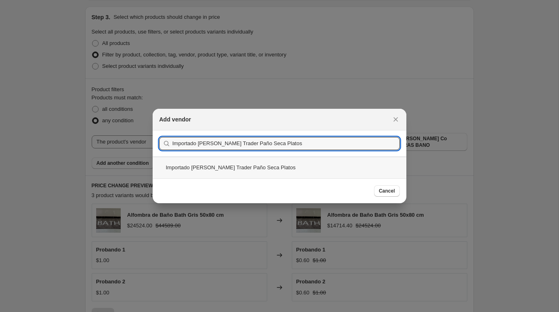
type input "Importado [PERSON_NAME] Trader Paño Seca Platos"
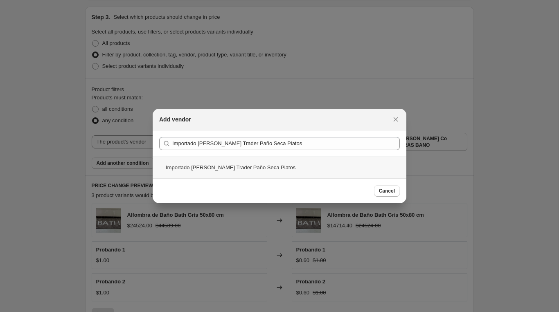
click at [315, 172] on div "Importado [PERSON_NAME] Trader Paño Seca Platos" at bounding box center [280, 168] width 254 height 22
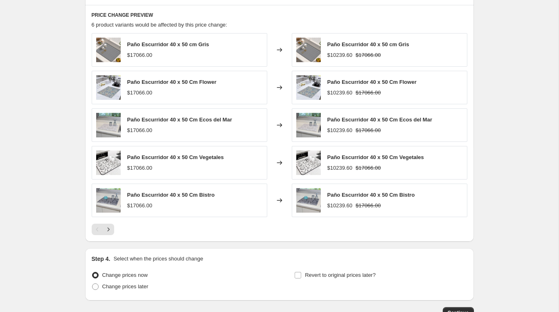
scroll to position [543, 0]
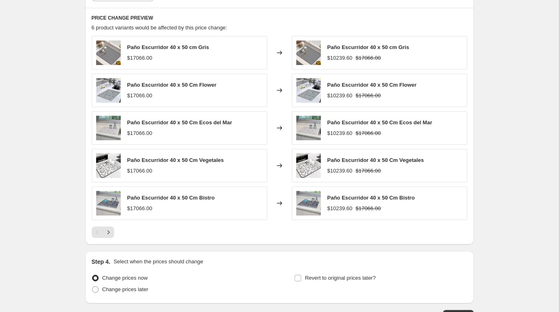
click at [114, 229] on div at bounding box center [280, 232] width 376 height 11
click at [108, 230] on icon "Next" at bounding box center [108, 232] width 2 height 4
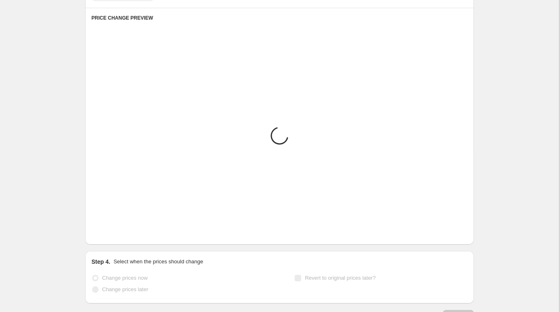
scroll to position [441, 0]
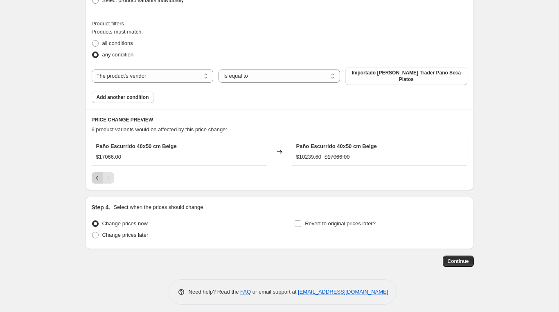
click at [96, 176] on icon "Previous" at bounding box center [97, 178] width 2 height 4
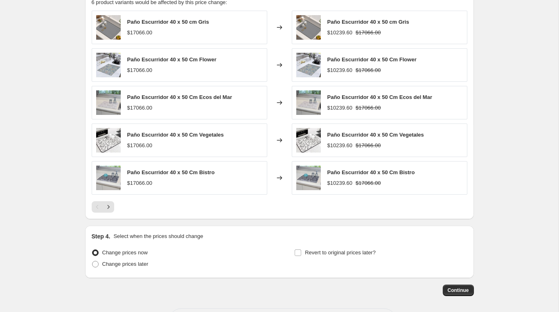
scroll to position [598, 0]
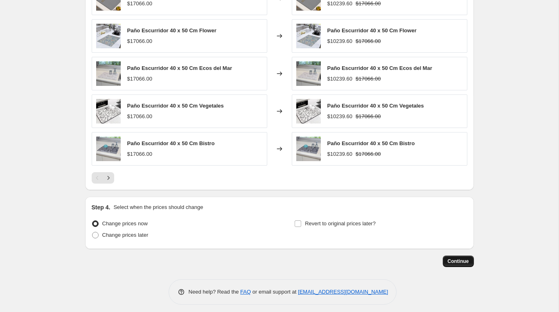
click at [452, 258] on span "Continue" at bounding box center [458, 261] width 21 height 7
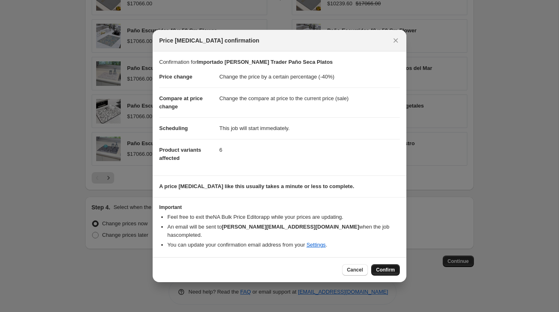
click at [386, 267] on span "Confirm" at bounding box center [385, 270] width 19 height 7
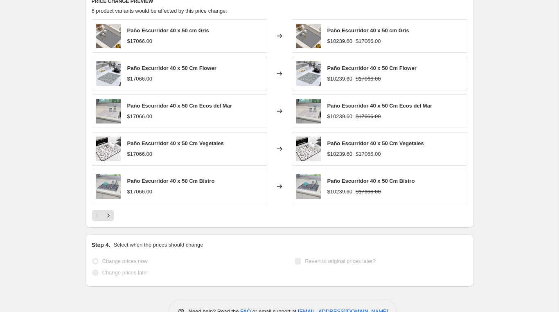
select select "percentage"
select select "vendor"
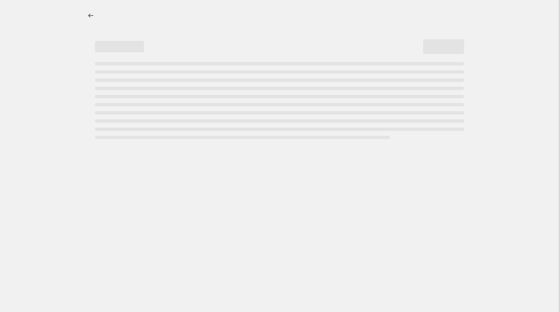
select select "percentage"
select select "vendor"
